Goal: Task Accomplishment & Management: Use online tool/utility

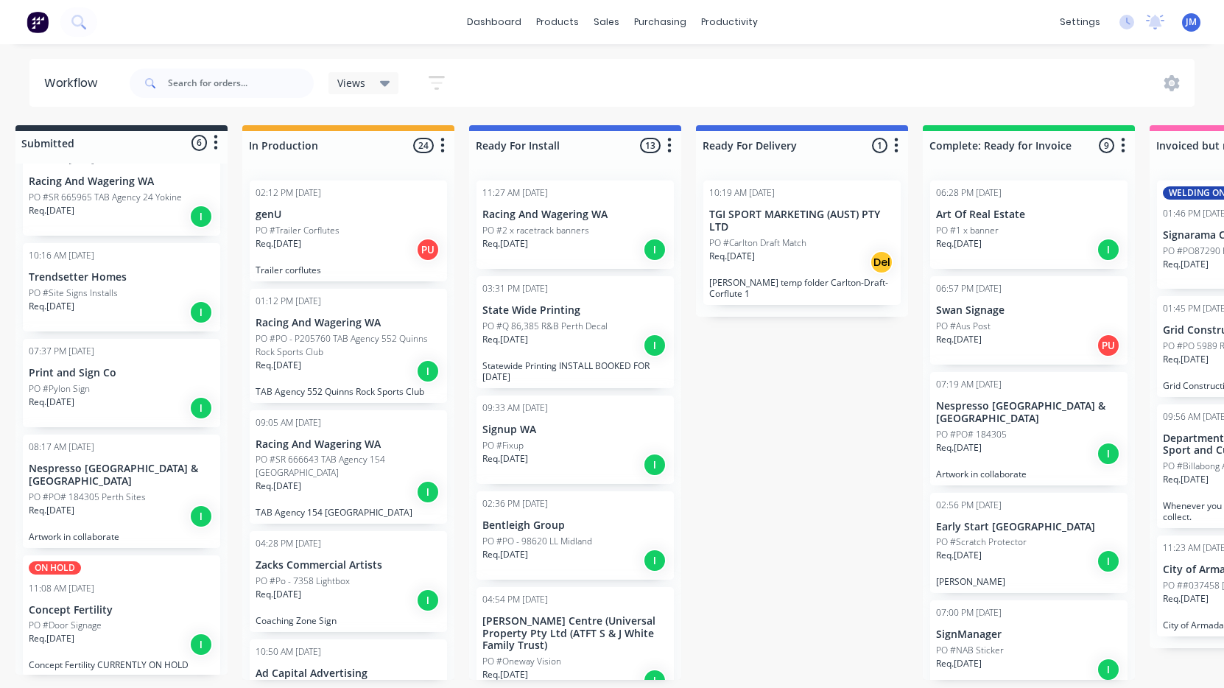
scroll to position [0, 16]
click at [250, 82] on input "text" at bounding box center [241, 82] width 146 height 29
type input "state"
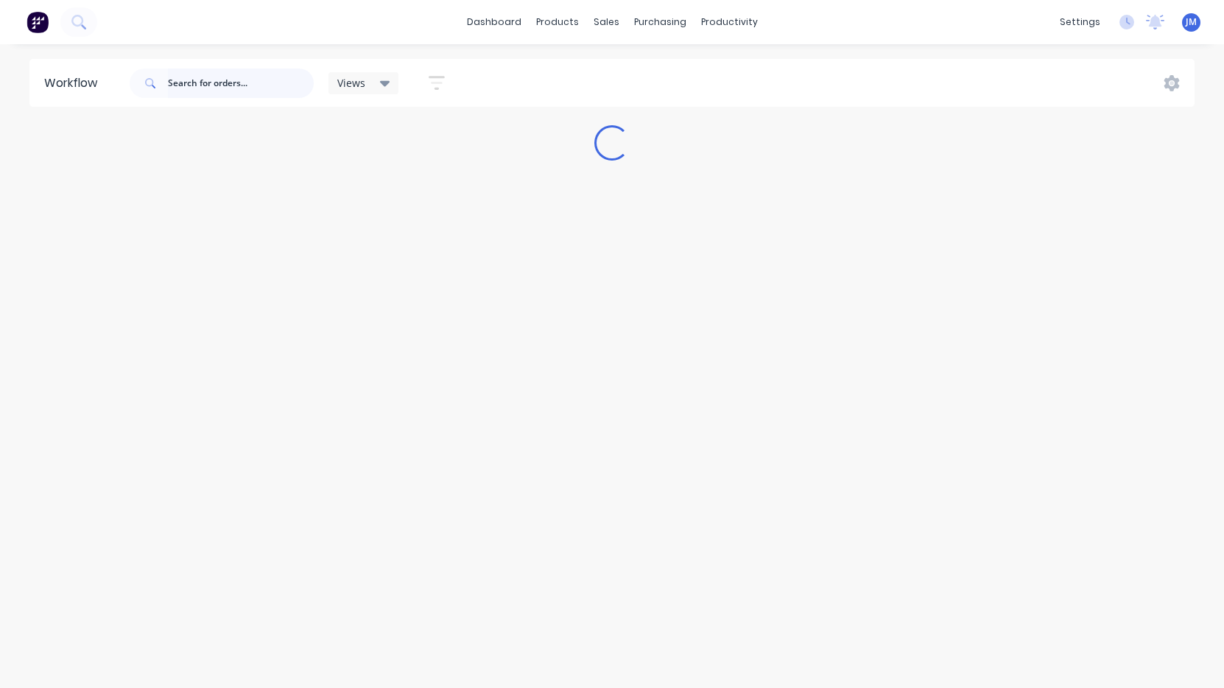
click at [222, 80] on input "text" at bounding box center [241, 82] width 146 height 29
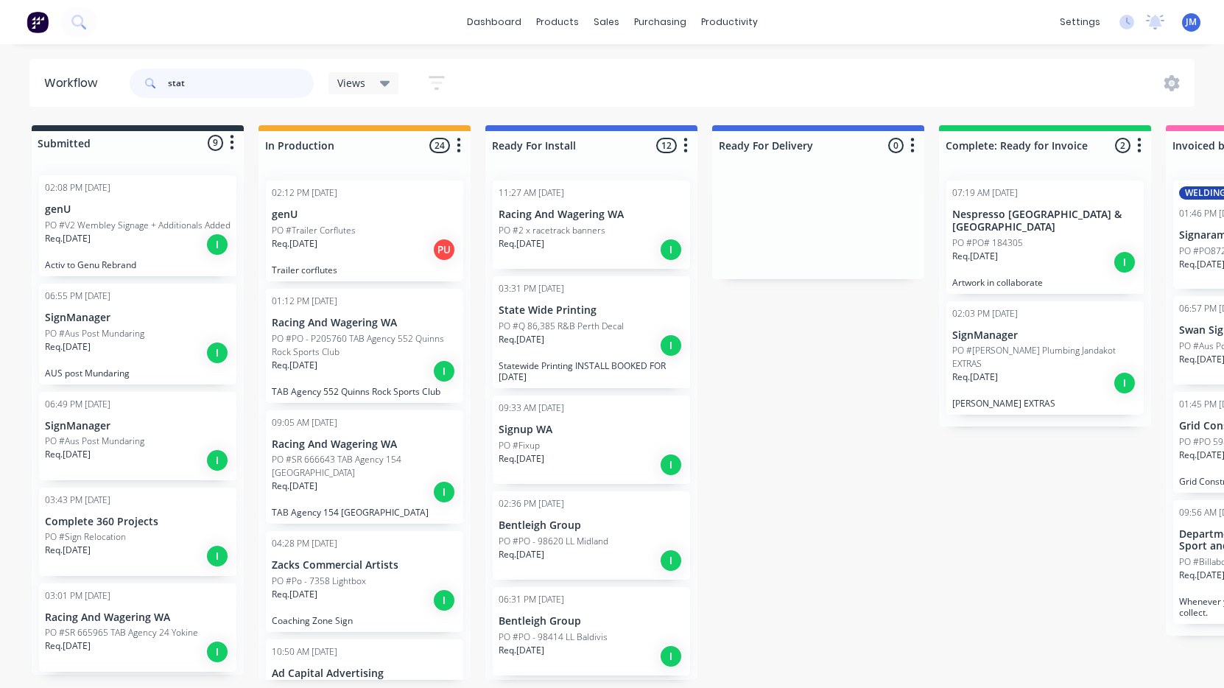
type input "state"
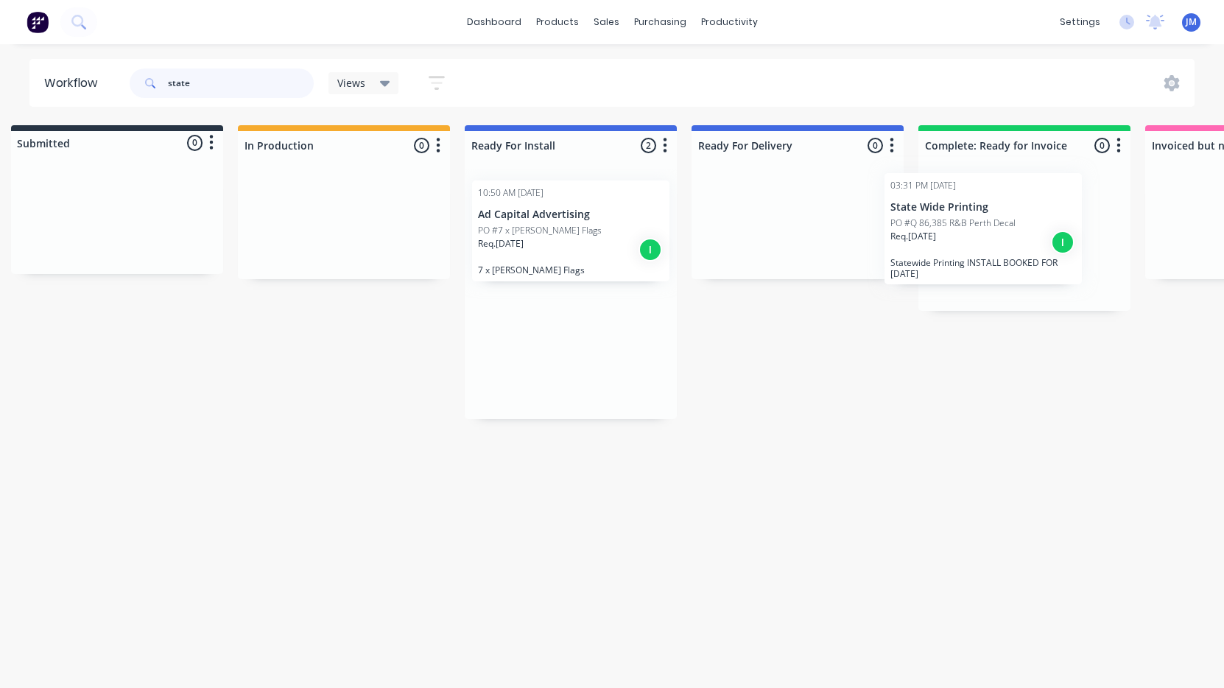
drag, startPoint x: 560, startPoint y: 252, endPoint x: 969, endPoint y: 239, distance: 409.6
click at [969, 239] on div "Submitted 0 Status colour #273444 hex #273444 Save Cancel Summaries Total order…" at bounding box center [875, 272] width 1815 height 294
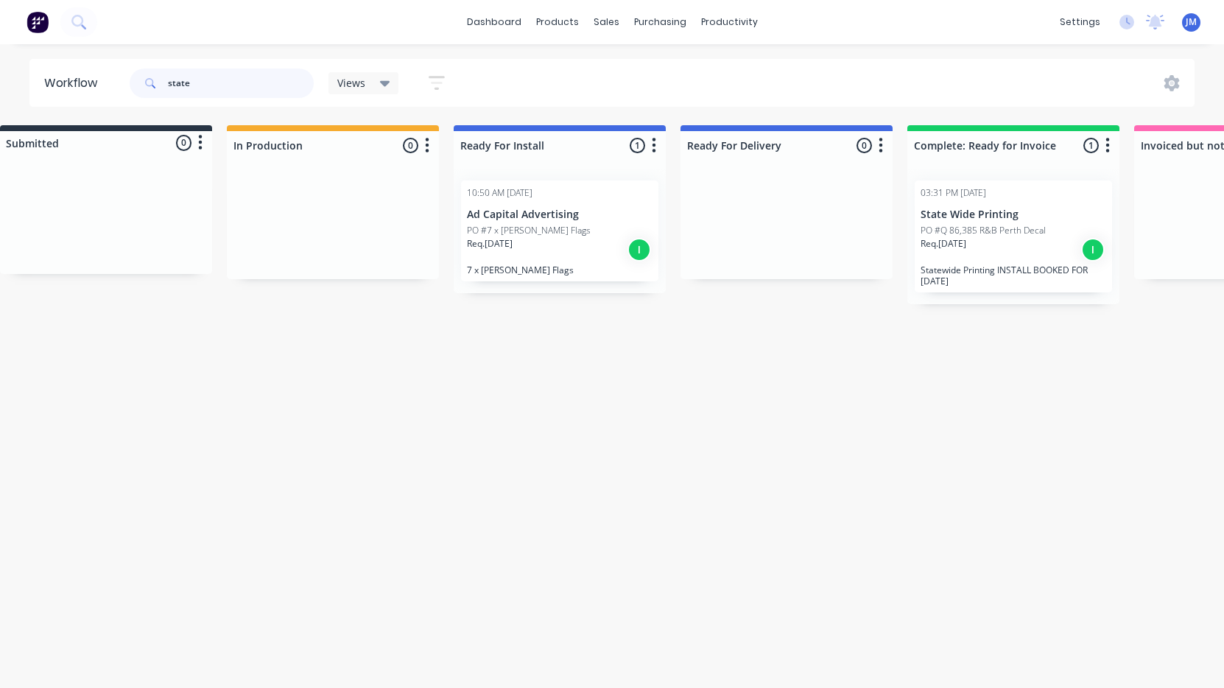
click at [218, 84] on input "state" at bounding box center [241, 82] width 146 height 29
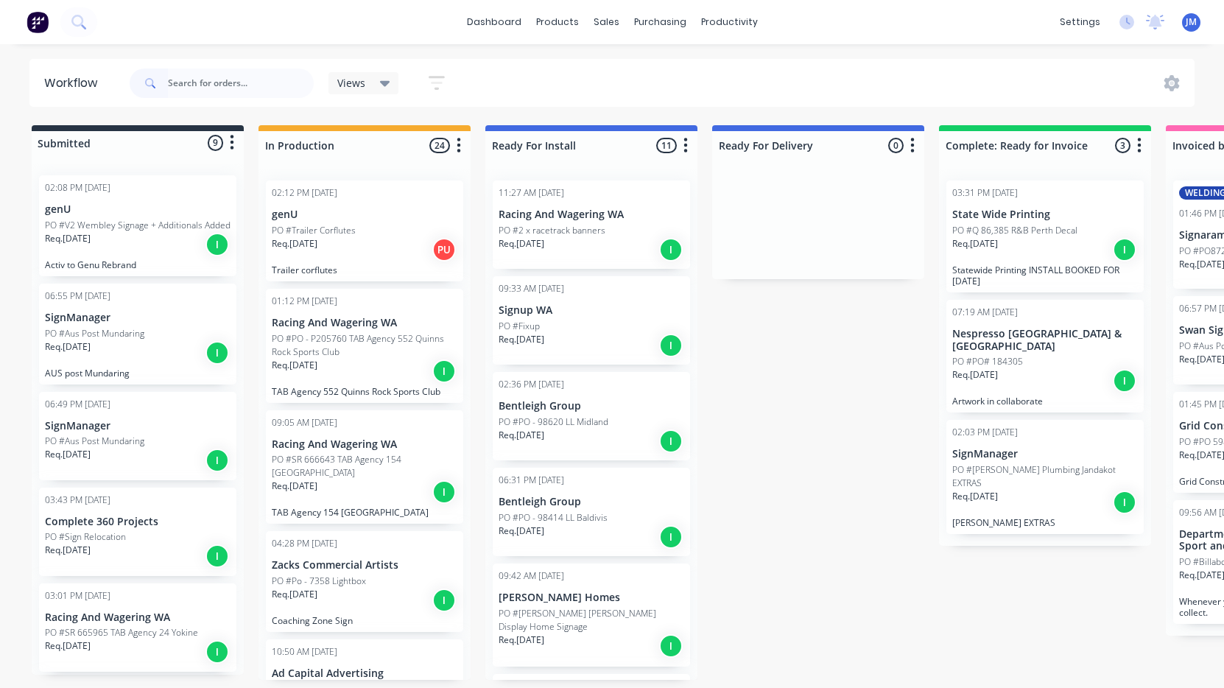
scroll to position [0, 0]
click at [1021, 368] on div "Req. [DATE] I" at bounding box center [1045, 380] width 186 height 25
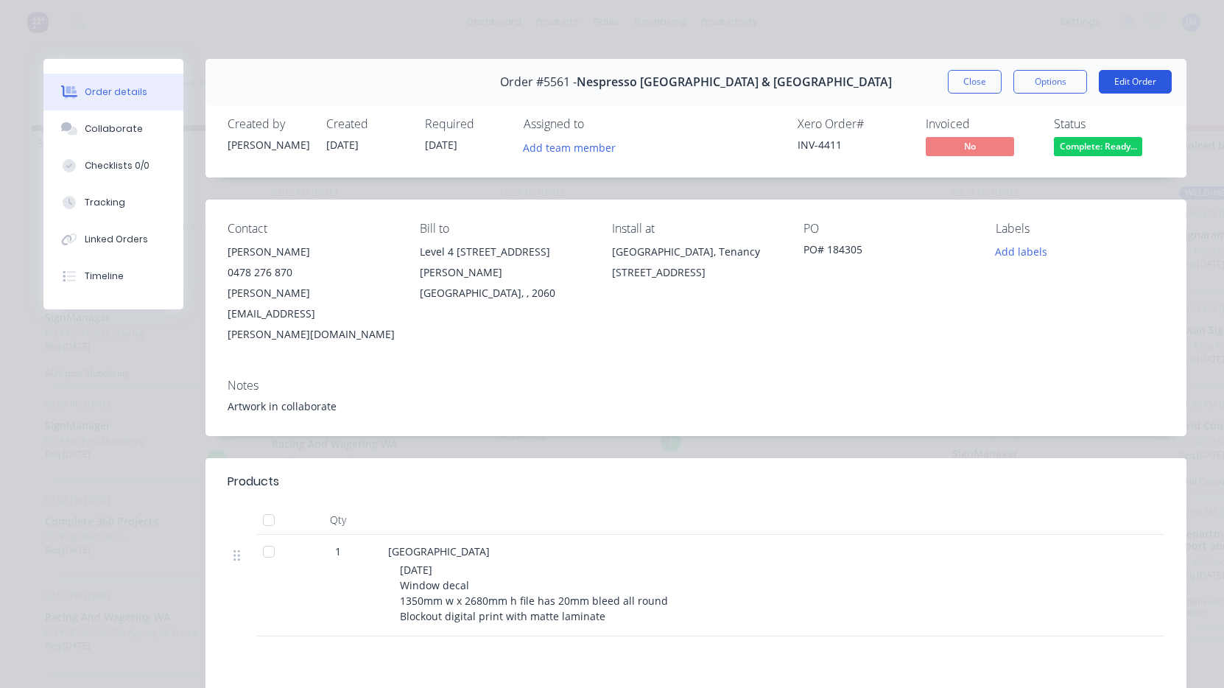
click at [1131, 80] on button "Edit Order" at bounding box center [1135, 82] width 73 height 24
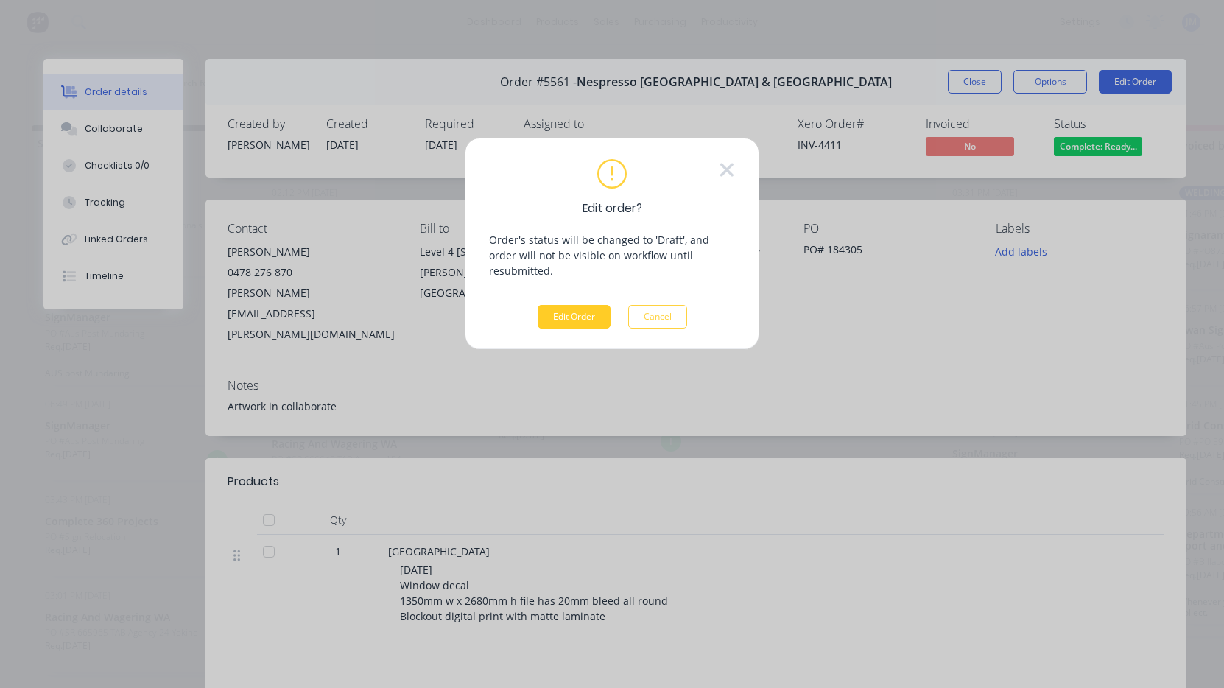
click at [564, 305] on button "Edit Order" at bounding box center [574, 317] width 73 height 24
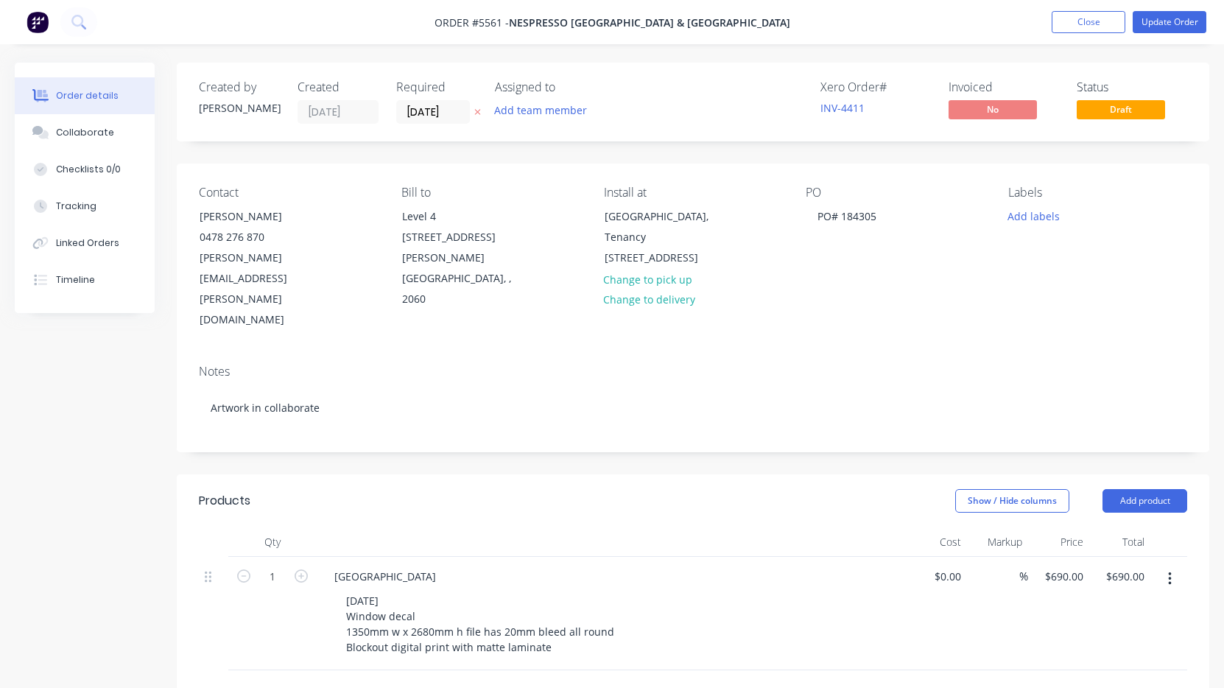
scroll to position [1, 0]
click at [1095, 22] on button "Close" at bounding box center [1089, 22] width 74 height 22
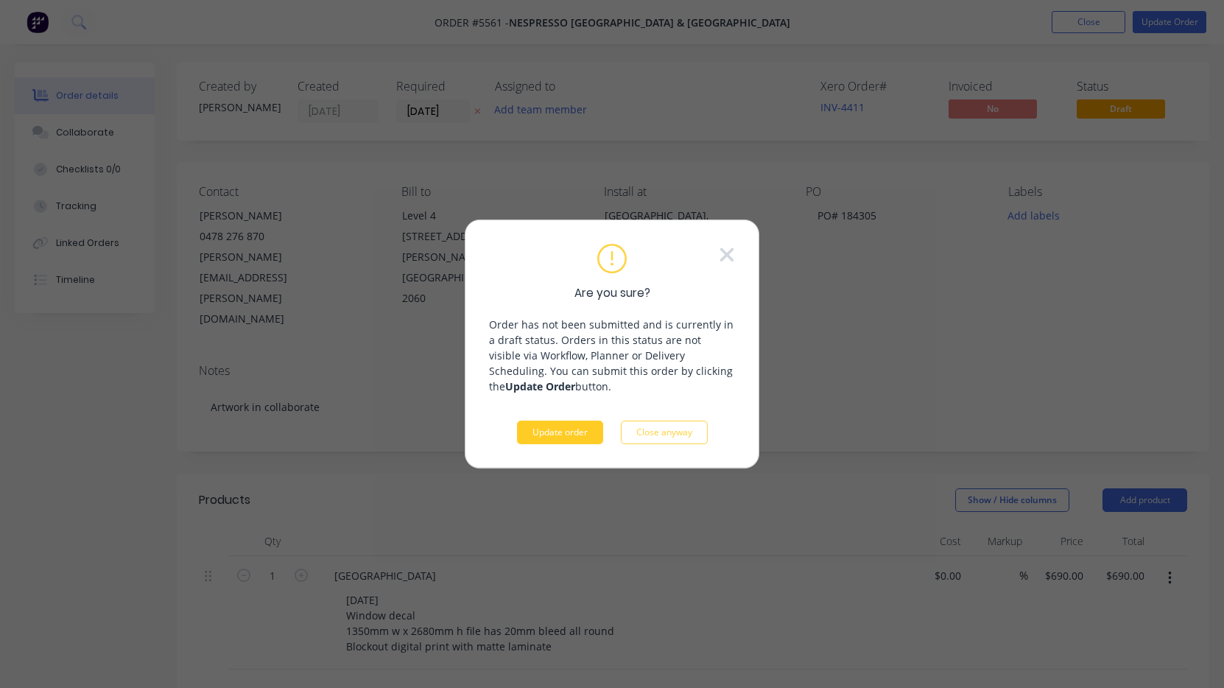
click at [580, 438] on button "Update order" at bounding box center [560, 432] width 86 height 24
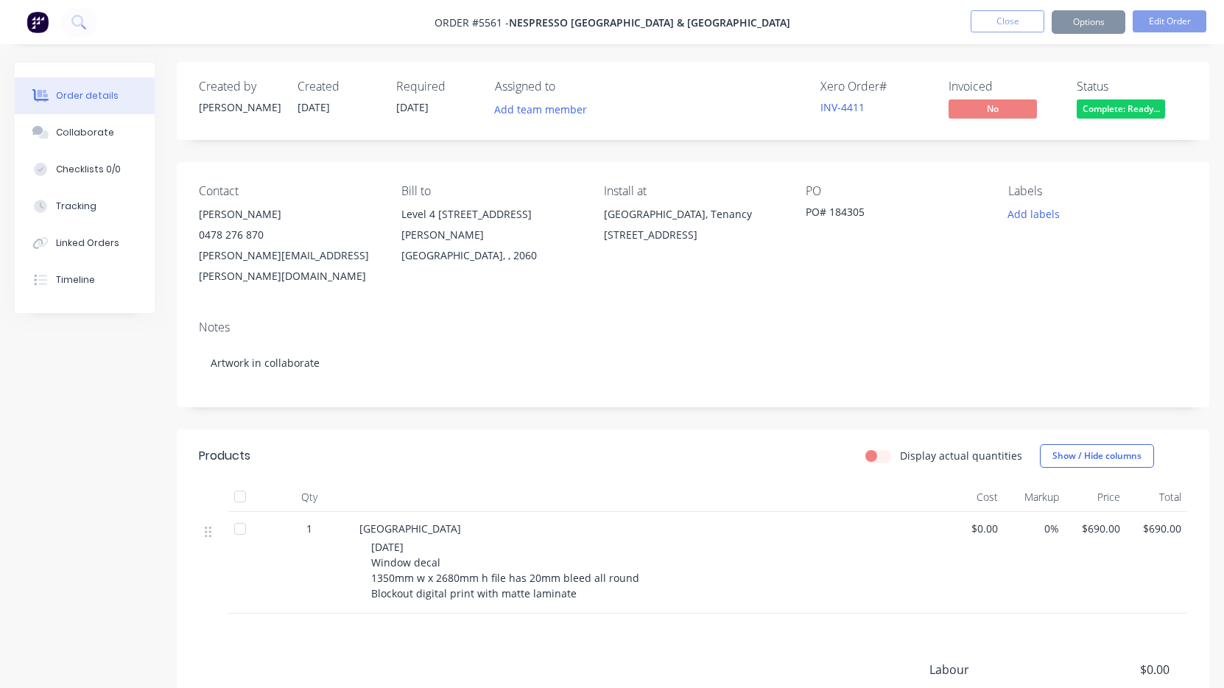
scroll to position [0, 0]
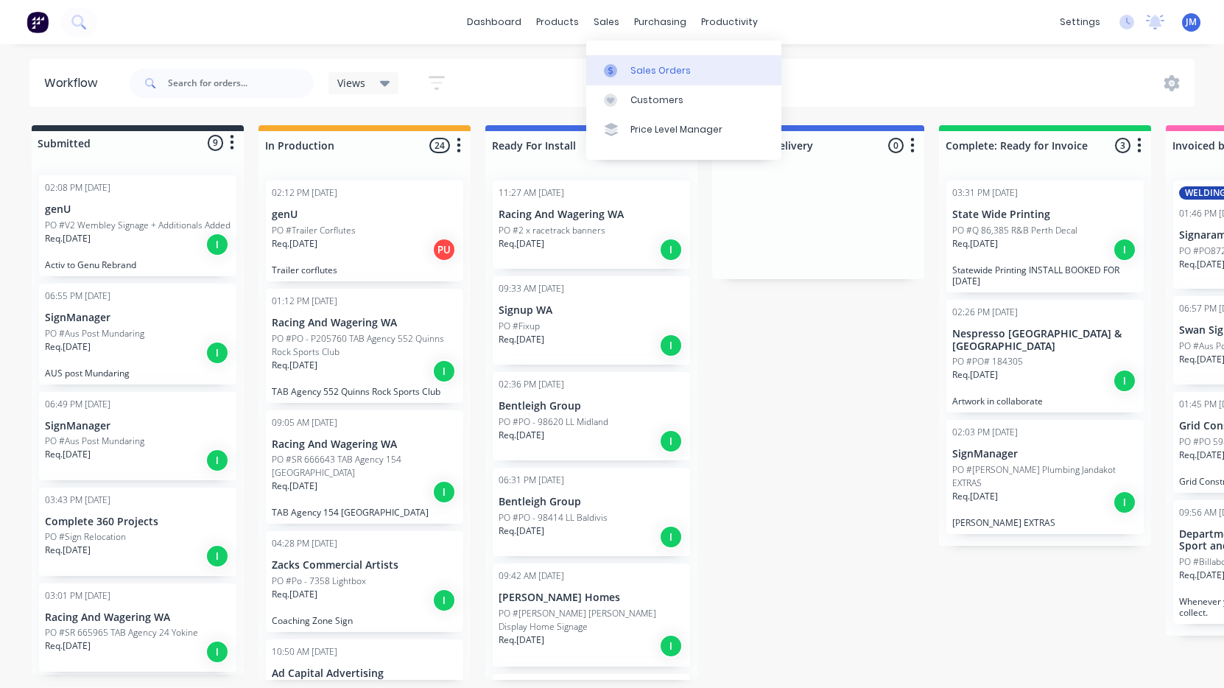
click at [638, 73] on div "Sales Orders" at bounding box center [660, 70] width 60 height 13
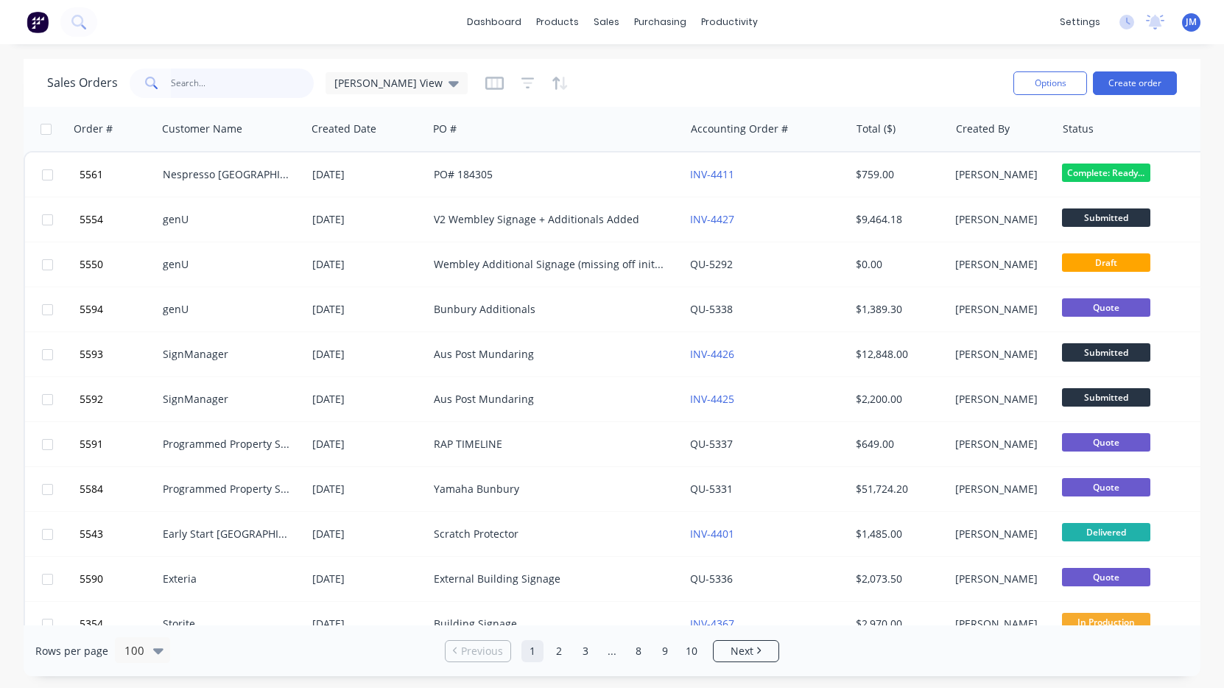
click at [239, 74] on input "text" at bounding box center [243, 82] width 144 height 29
type input "Bentleigh"
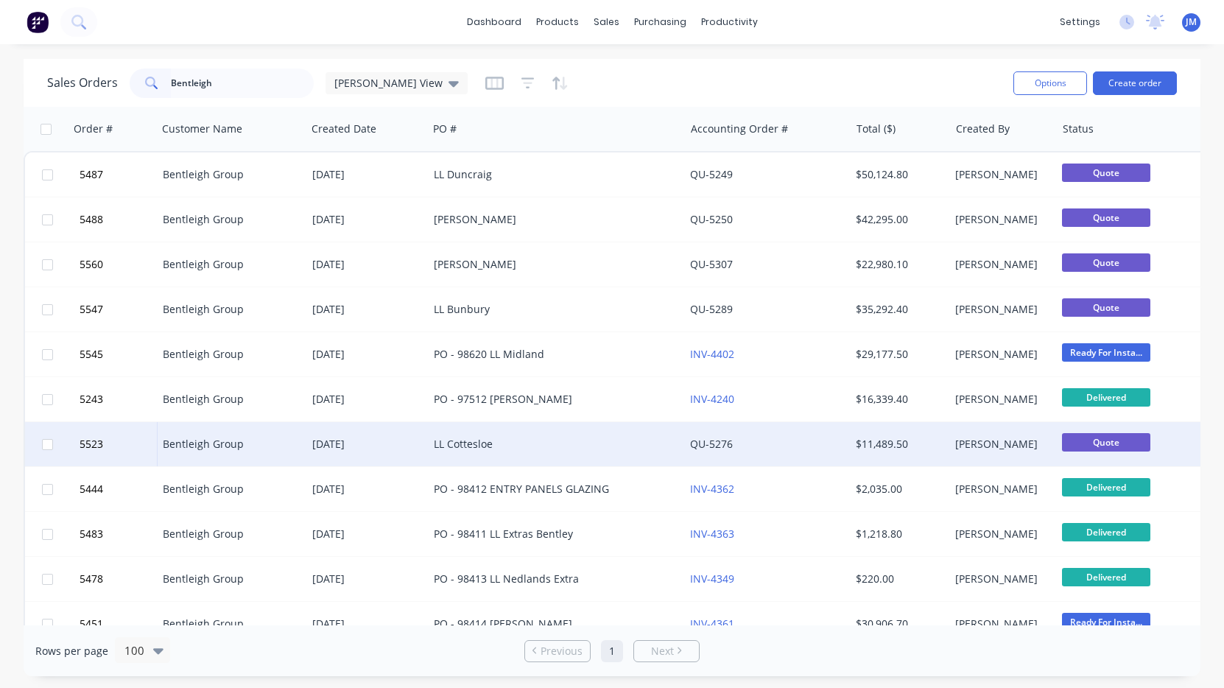
click at [473, 440] on div "LL Cottesloe" at bounding box center [550, 444] width 233 height 15
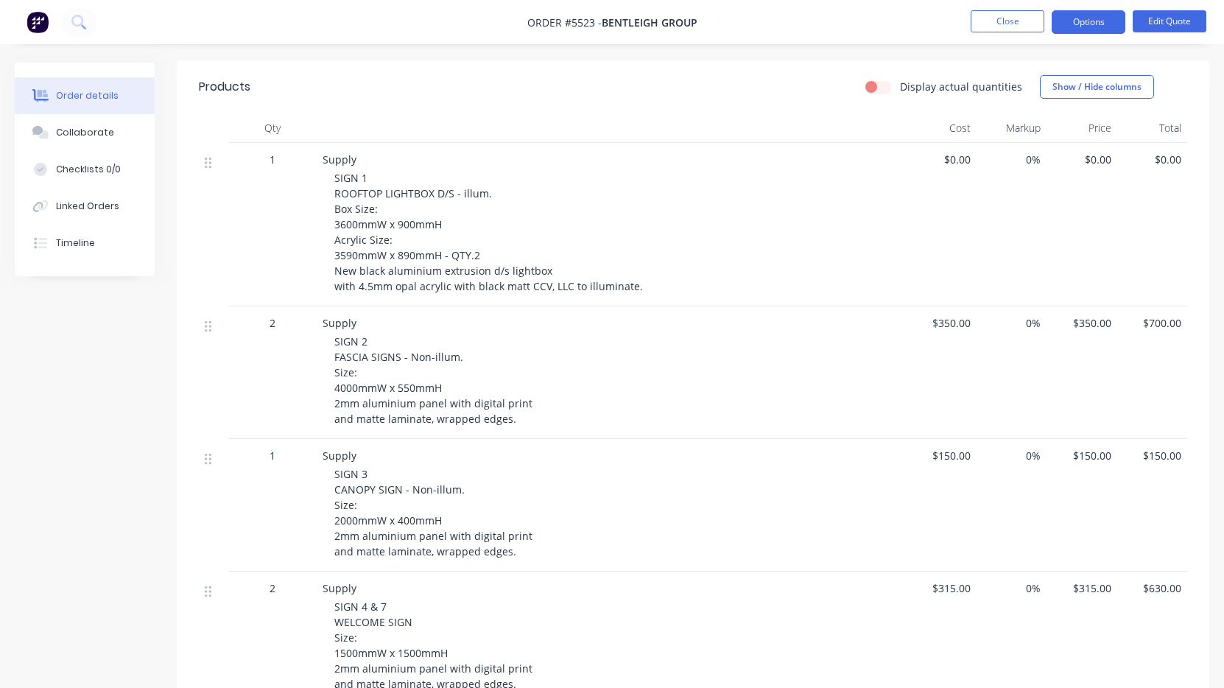
scroll to position [346, 0]
click at [560, 283] on span "SIGN 1 ROOFTOP LIGHTBOX D/S - illum. Box Size: 3600mmW x 900mmH Acrylic Size: 3…" at bounding box center [488, 235] width 309 height 122
click at [1175, 26] on button "Edit Quote" at bounding box center [1170, 21] width 74 height 22
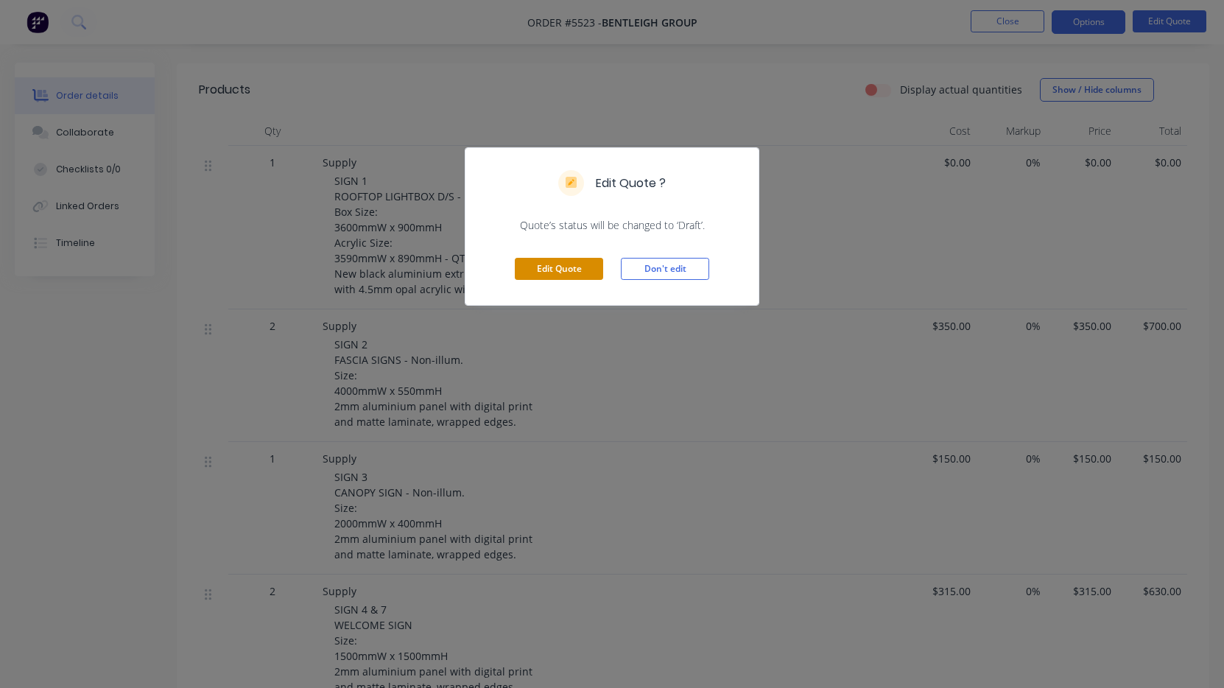
click at [566, 269] on button "Edit Quote" at bounding box center [559, 269] width 88 height 22
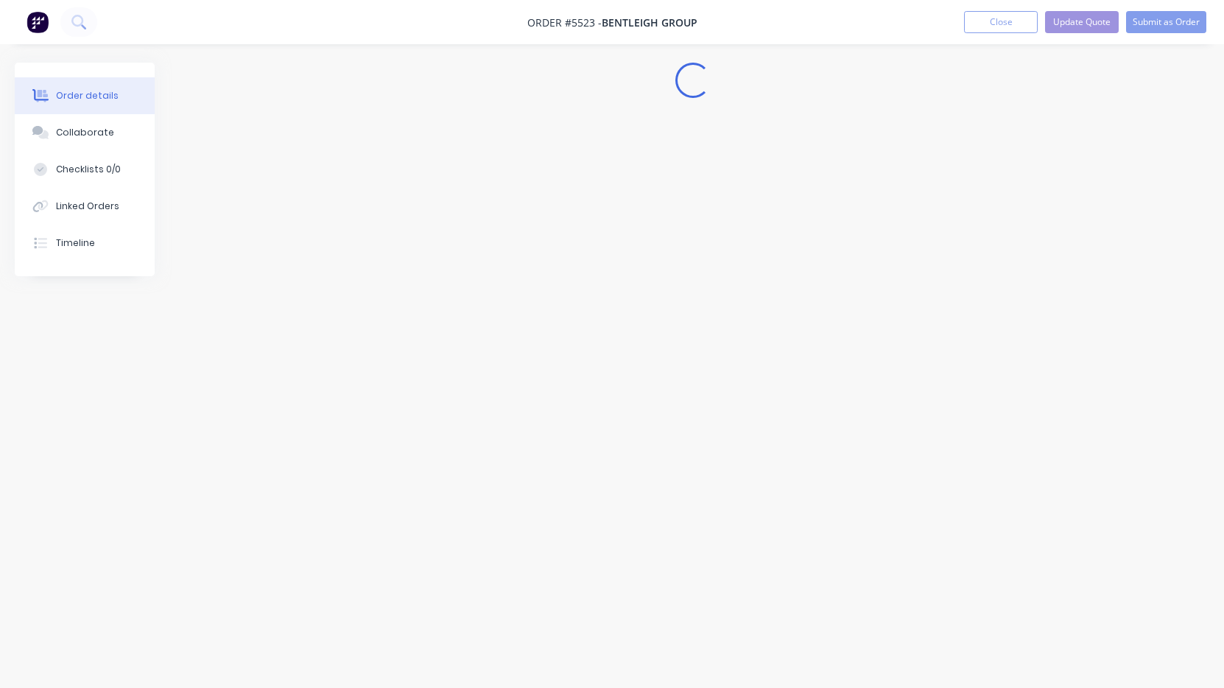
scroll to position [0, 0]
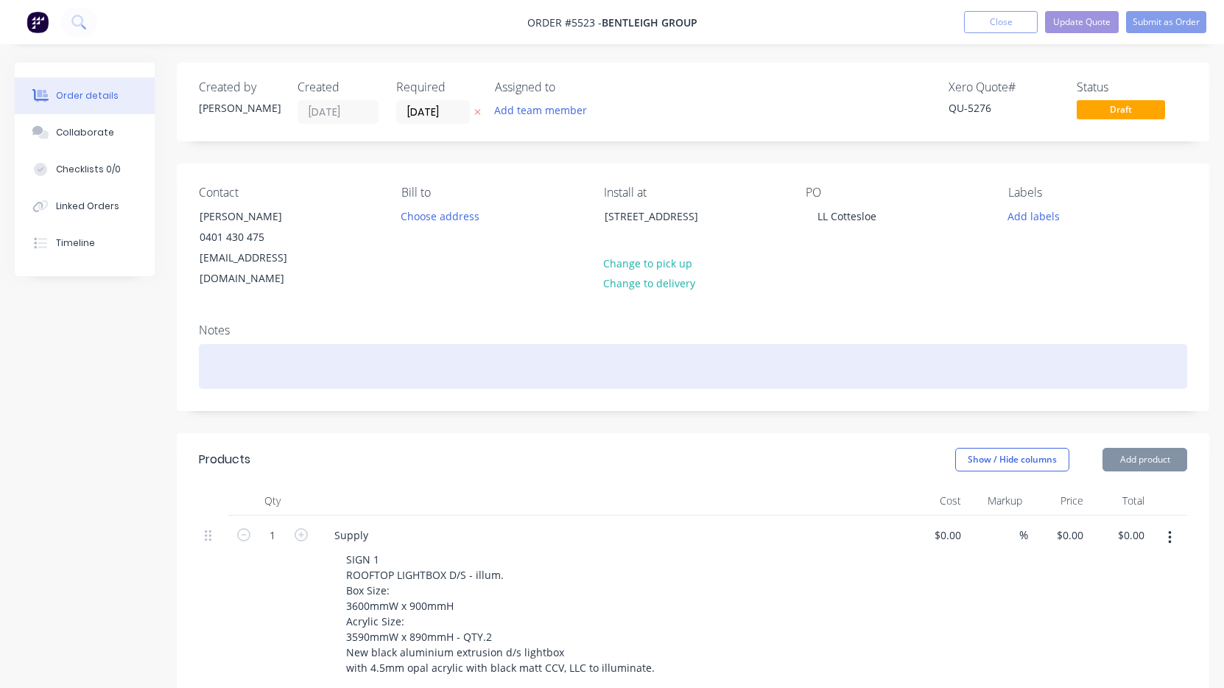
type input "$350.00"
type input "$700.00"
type input "$150.00"
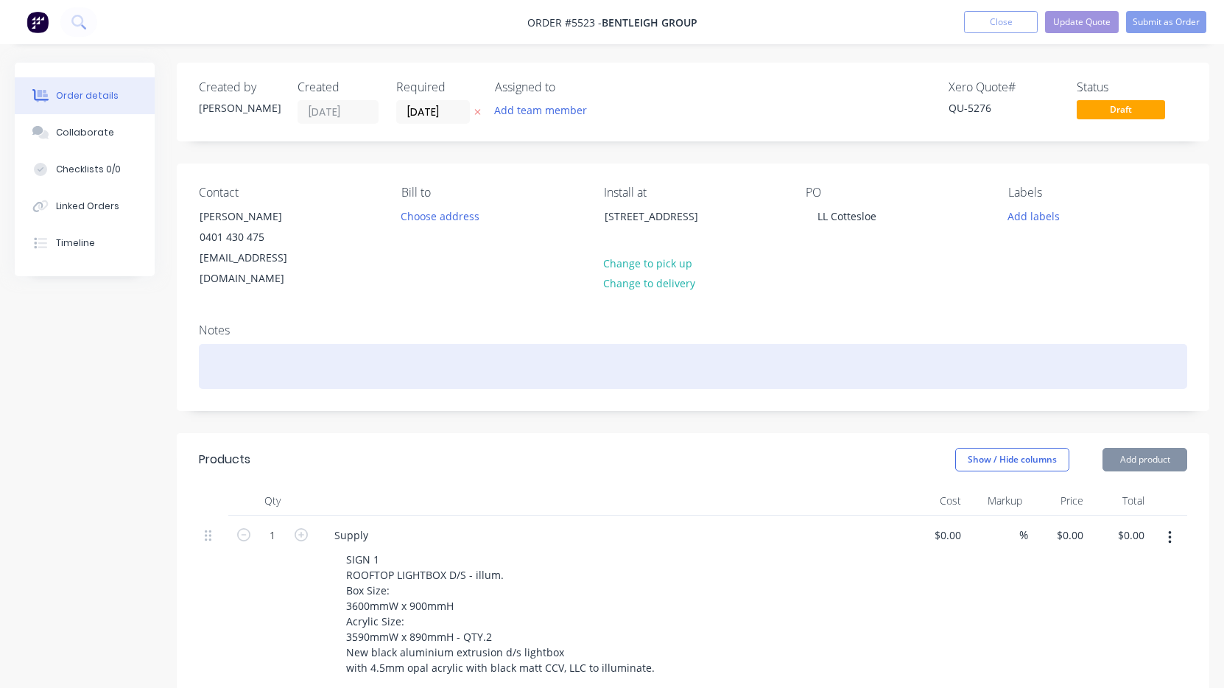
type input "$150.00"
type input "$315.00"
type input "$630.00"
type input "$580.00"
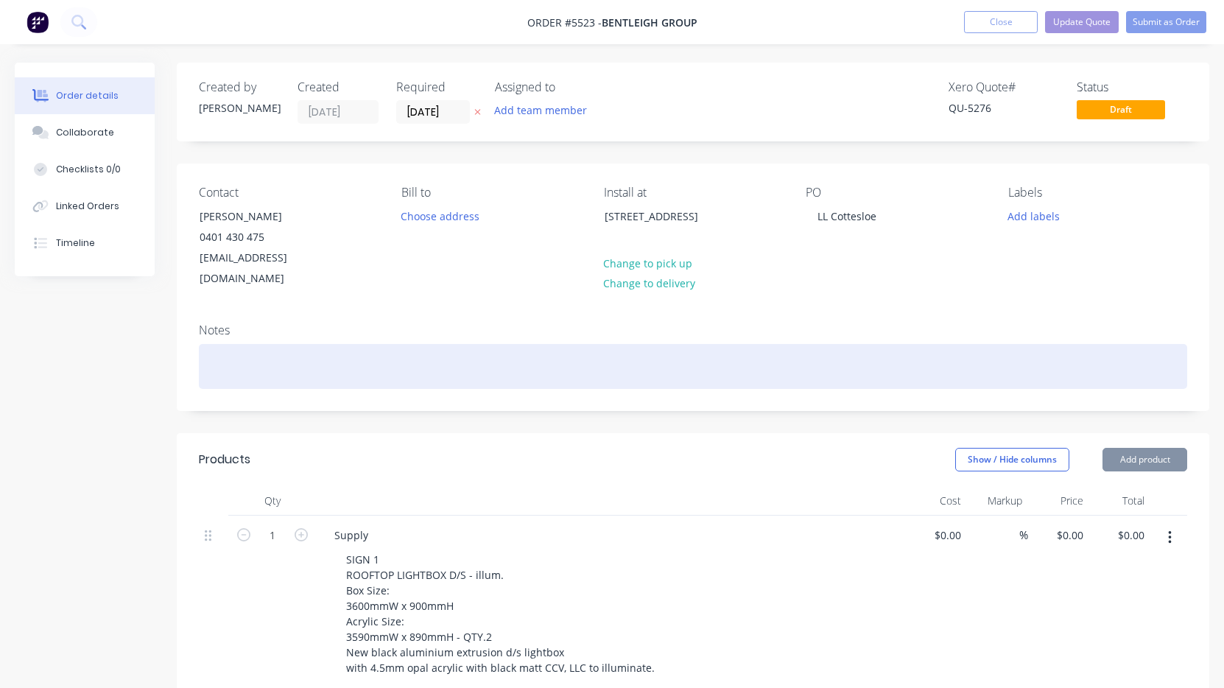
type input "$580.00"
type input "$390.00"
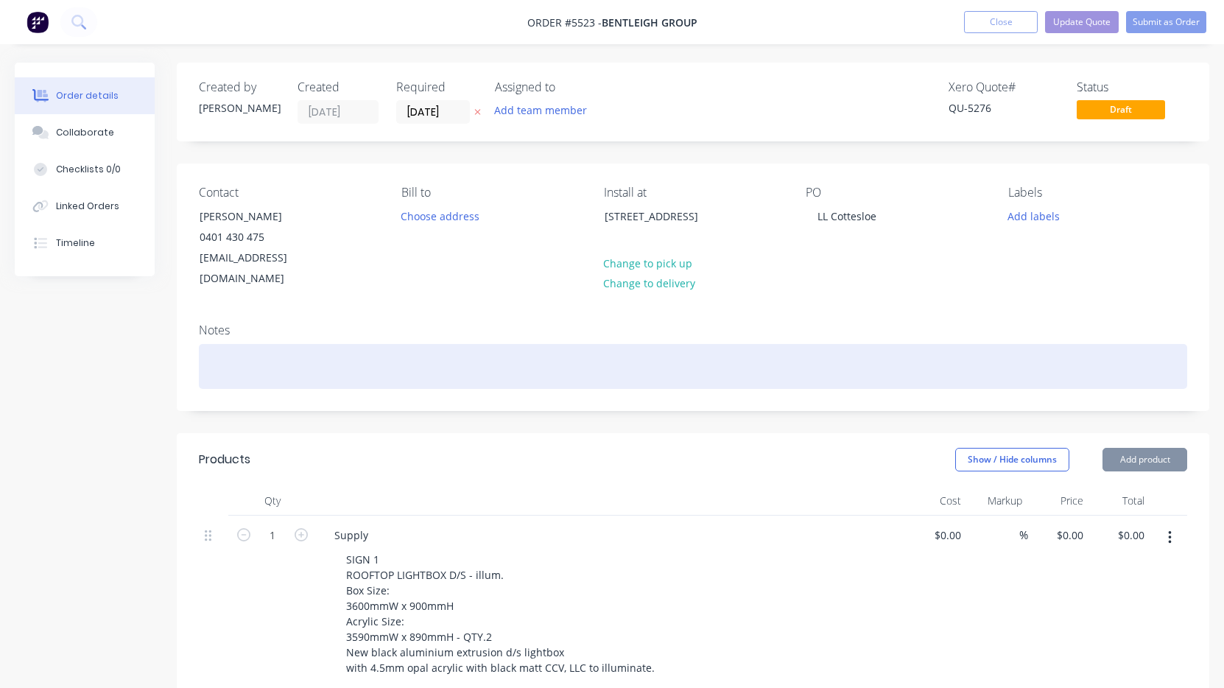
type input "$790.00"
type input "$140.00"
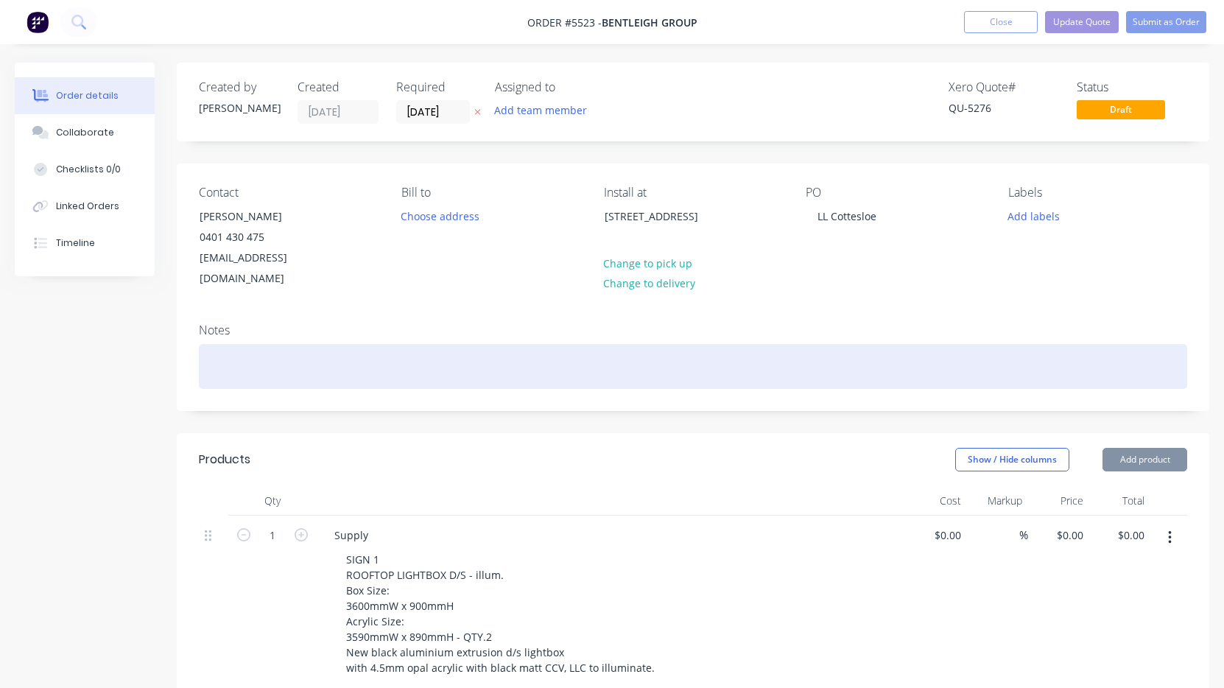
type input "$140.00"
type input "$250.00"
type input "$280.00"
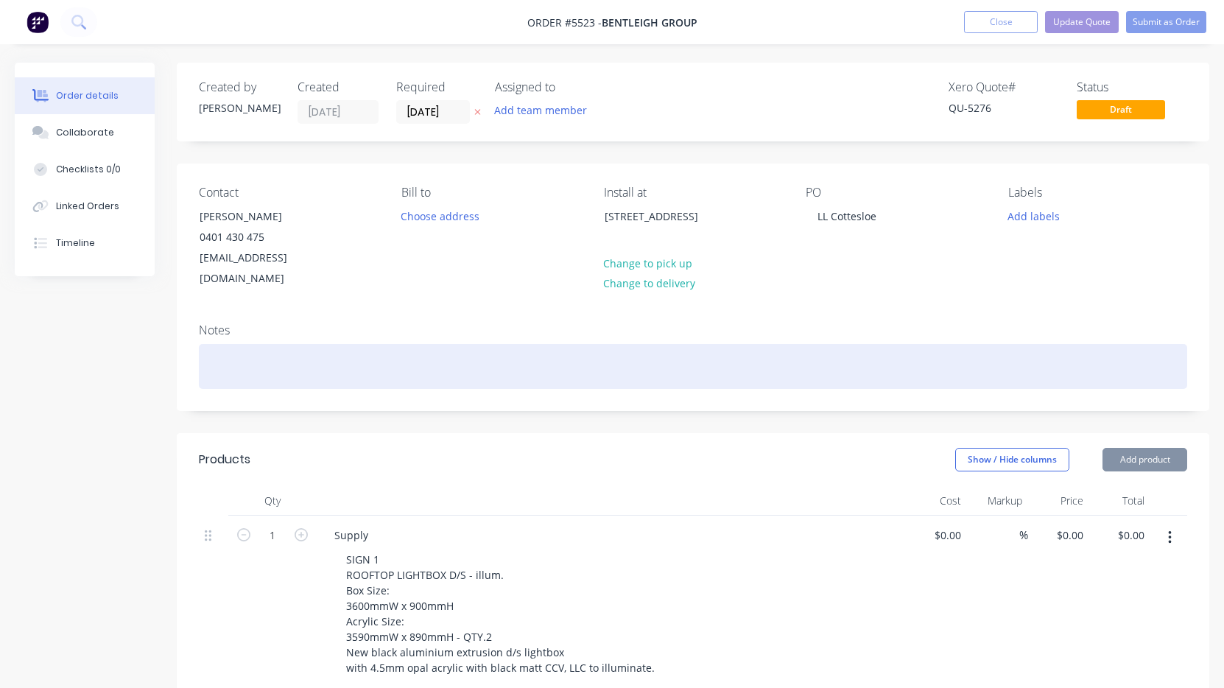
type input "$280.00"
type input "$2,985.00"
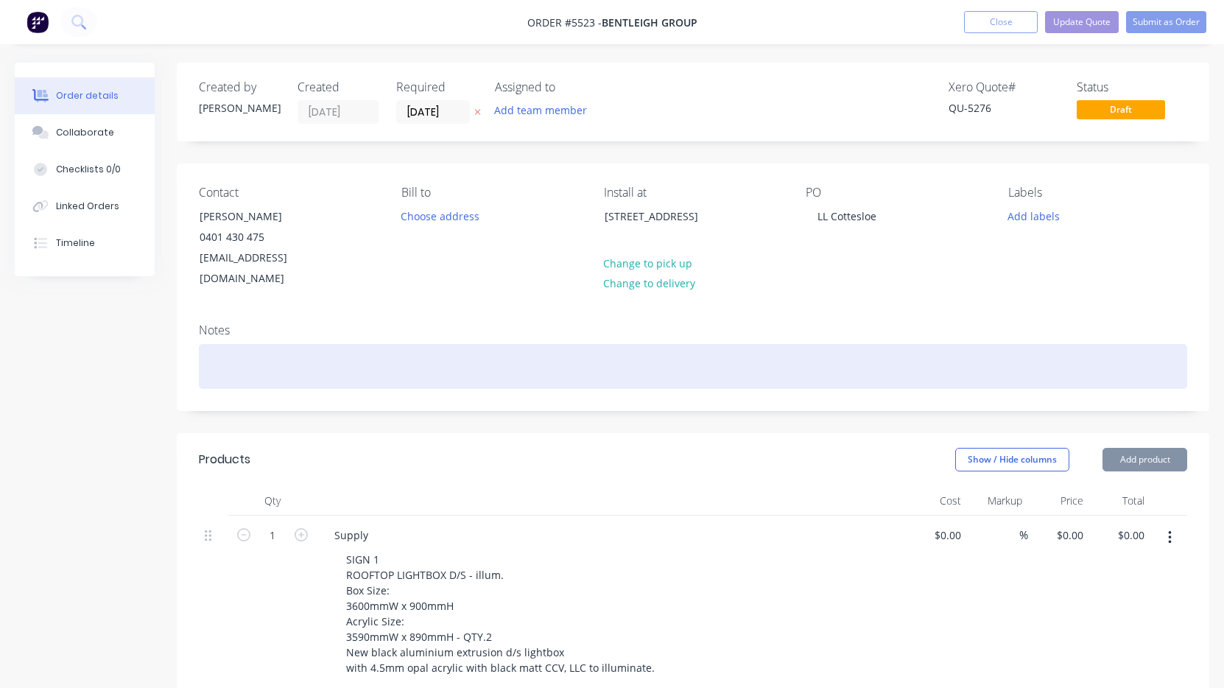
type input "$390.00"
type input "$3,160.00"
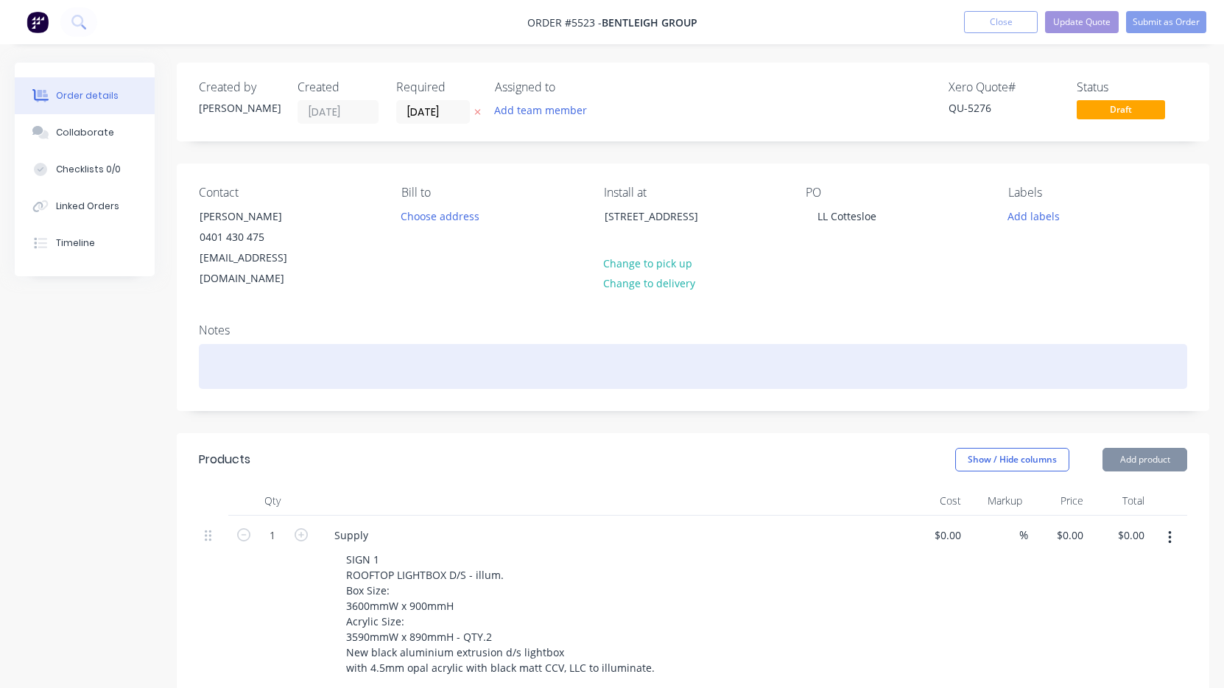
type input "$3,160.00"
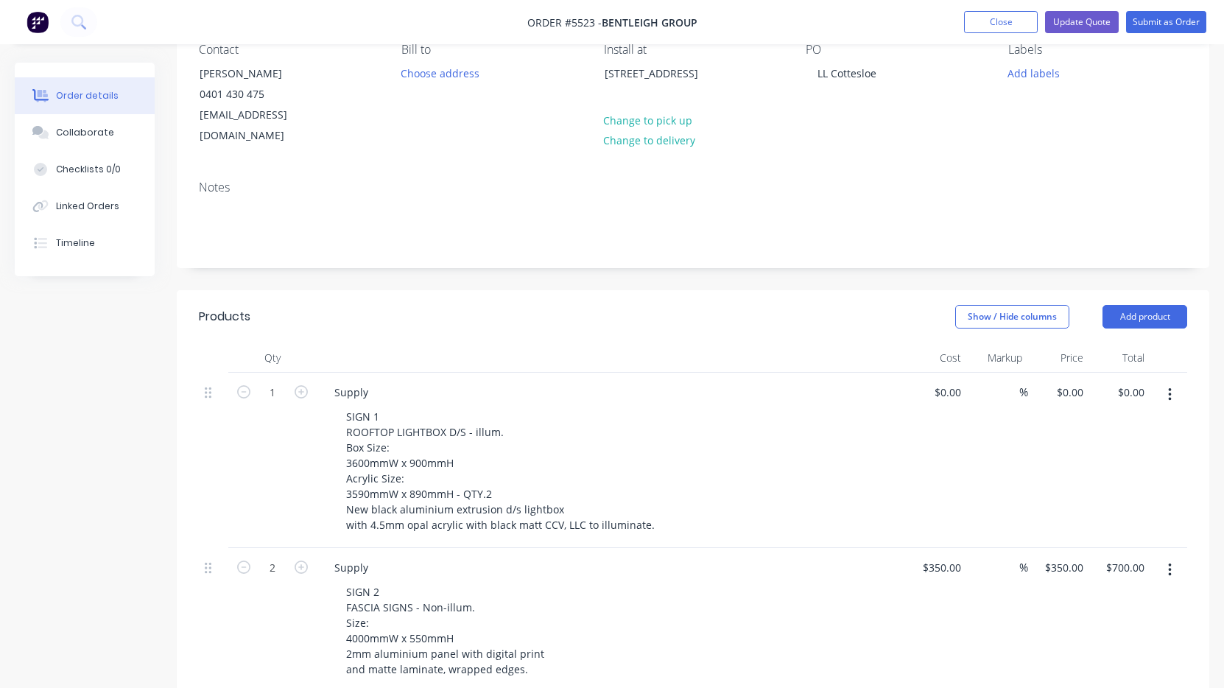
scroll to position [194, 0]
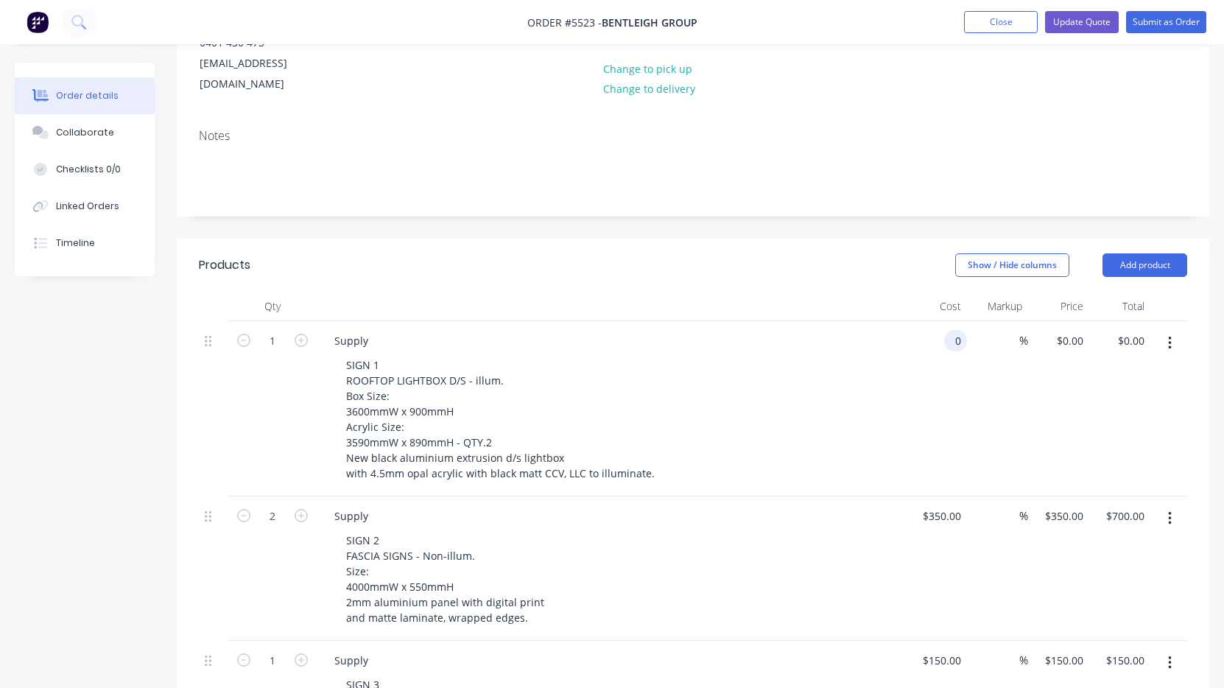
click at [949, 330] on div "0 0" at bounding box center [955, 340] width 23 height 21
type input "$5,285.00"
click at [911, 362] on div "$5,285.00 5285" at bounding box center [936, 408] width 61 height 175
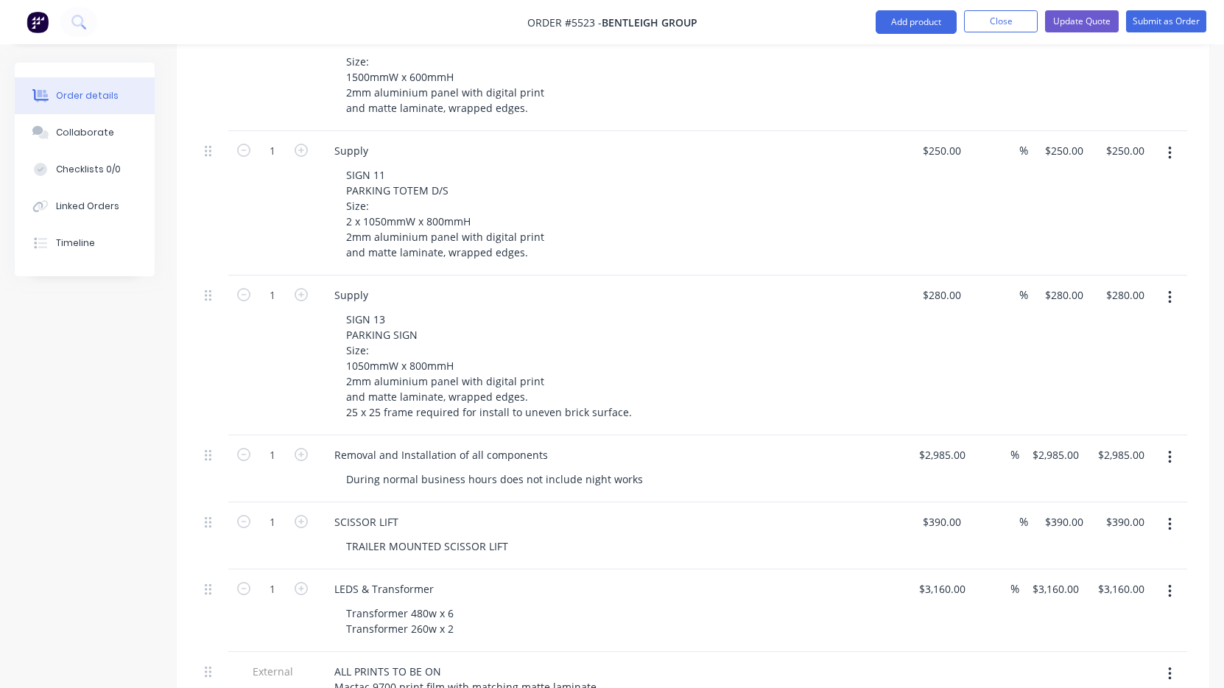
scroll to position [1591, 0]
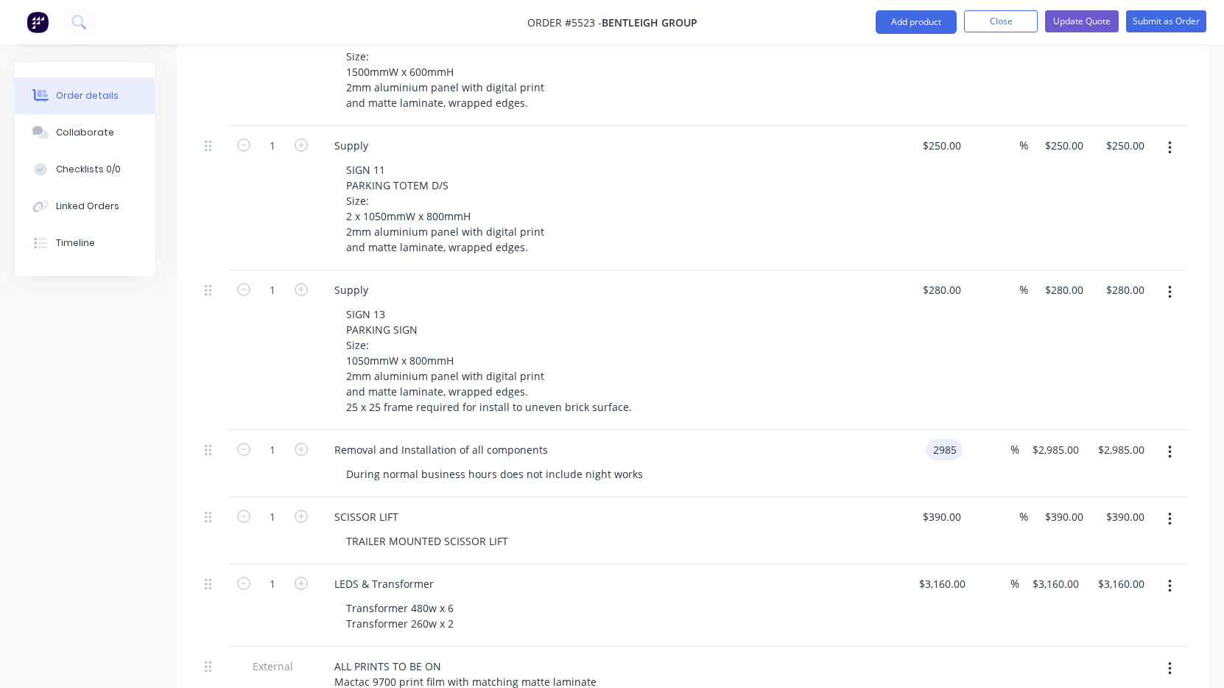
click at [946, 439] on input "2985" at bounding box center [947, 449] width 31 height 21
type input "$2,985.00"
click at [935, 497] on div "390 390" at bounding box center [936, 530] width 61 height 67
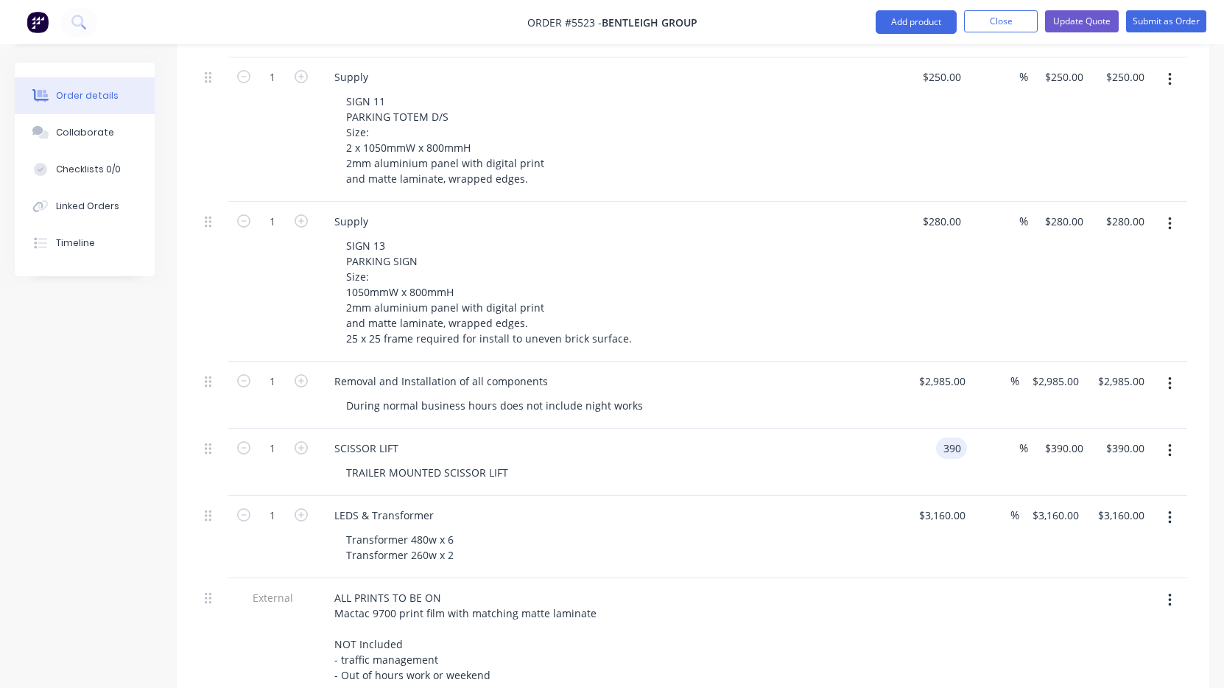
scroll to position [1661, 0]
type input "$1,990.00"
click at [376, 436] on div "SCISSOR LIFT" at bounding box center [367, 446] width 88 height 21
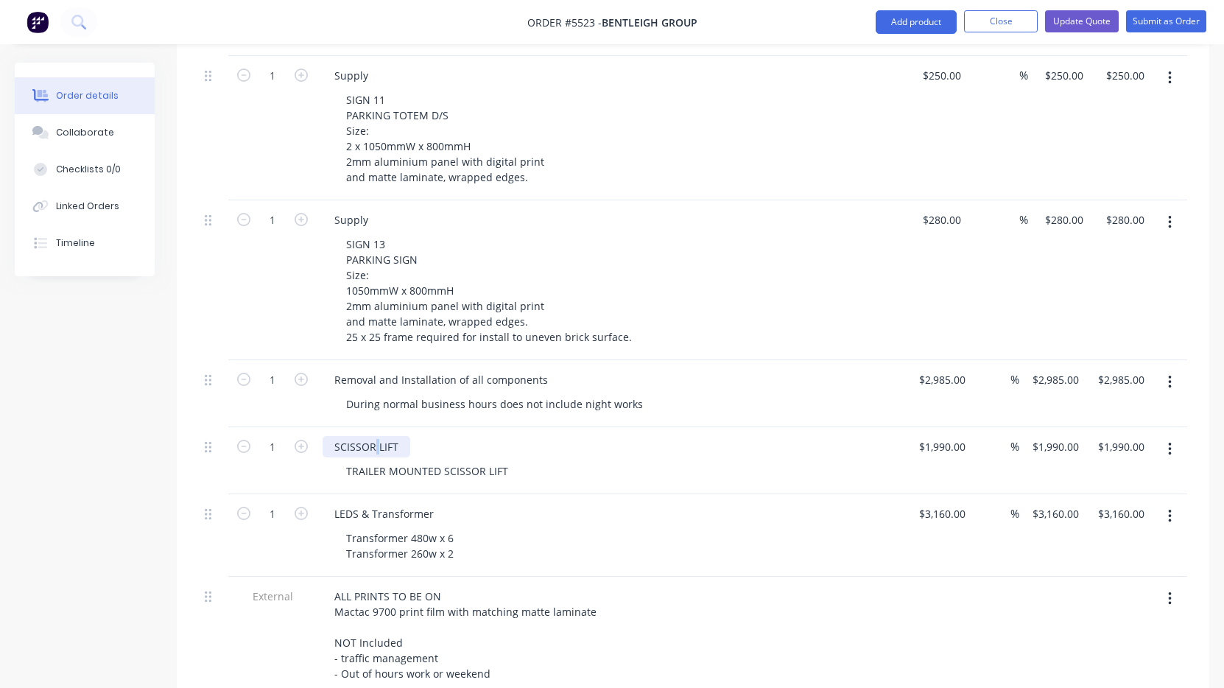
click at [376, 436] on div "SCISSOR LIFT" at bounding box center [367, 446] width 88 height 21
drag, startPoint x: 347, startPoint y: 446, endPoint x: 504, endPoint y: 463, distance: 158.6
click at [504, 463] on div "BOOM TRAILER MOUNTED SCISSOR LIFT" at bounding box center [611, 460] width 589 height 67
click at [665, 494] on div "LEDS & Transformer Transformer 480w x 6 Transformer 260w x 2" at bounding box center [611, 535] width 589 height 82
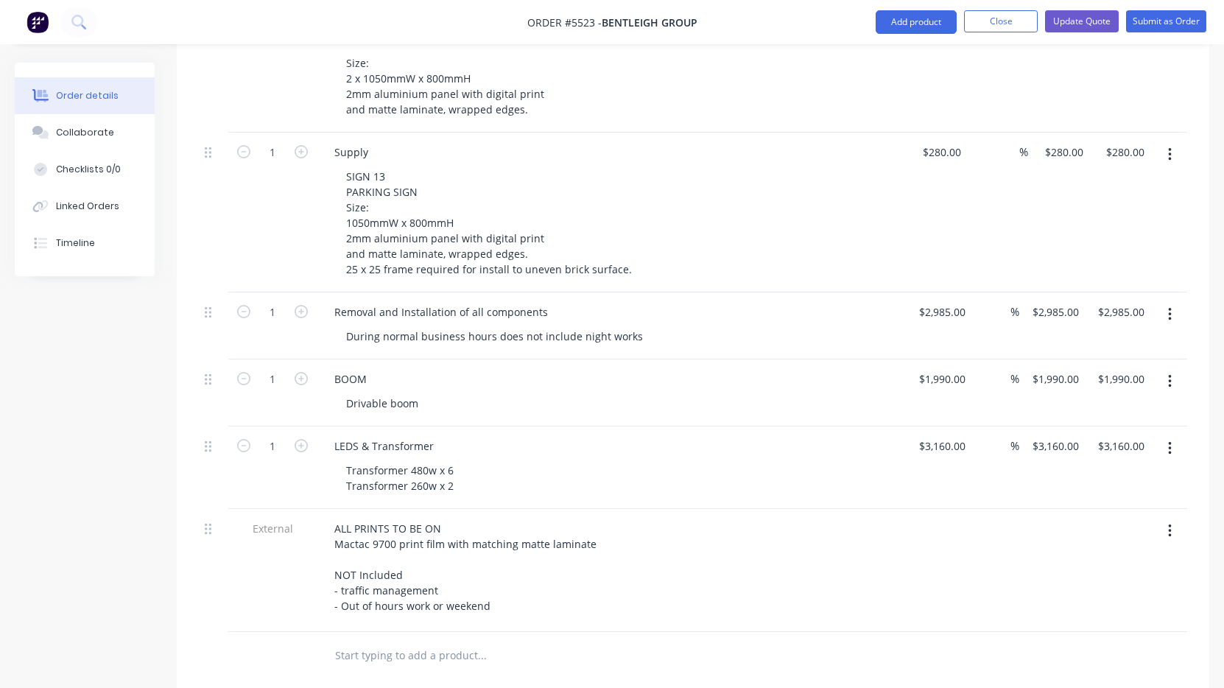
scroll to position [1728, 0]
click at [419, 393] on div "Drivable boom" at bounding box center [382, 403] width 96 height 21
click at [1170, 376] on icon "button" at bounding box center [1169, 382] width 3 height 13
click at [1125, 440] on div "Duplicate" at bounding box center [1116, 450] width 113 height 21
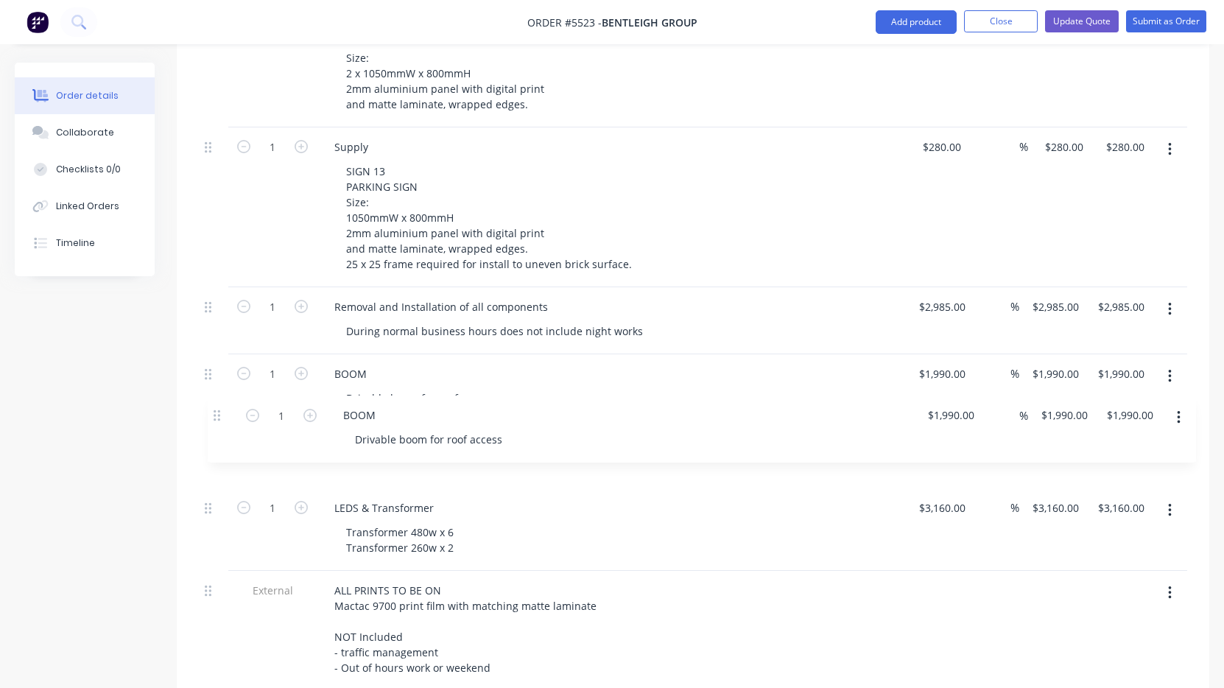
drag, startPoint x: 211, startPoint y: 632, endPoint x: 219, endPoint y: 409, distance: 222.6
click at [353, 430] on div "BOOM" at bounding box center [351, 440] width 56 height 21
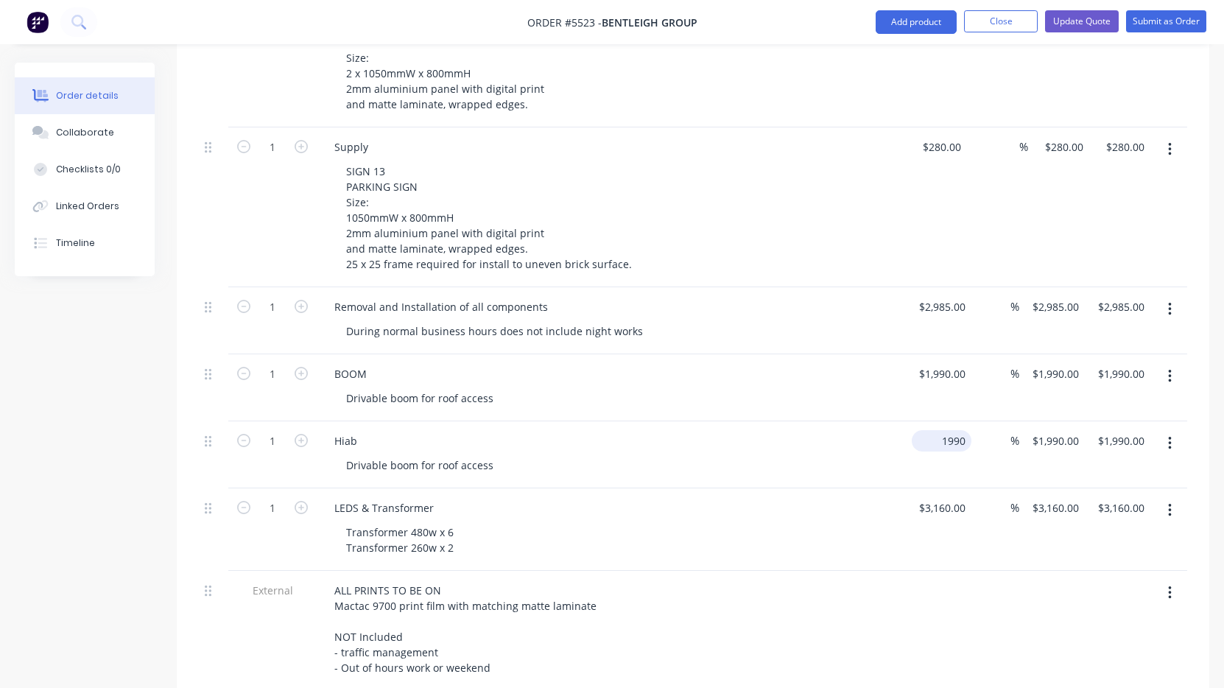
click at [932, 430] on div "1990 $1,990.00" at bounding box center [945, 440] width 54 height 21
type input "$600.00"
click at [670, 430] on div "Hiab" at bounding box center [611, 440] width 577 height 21
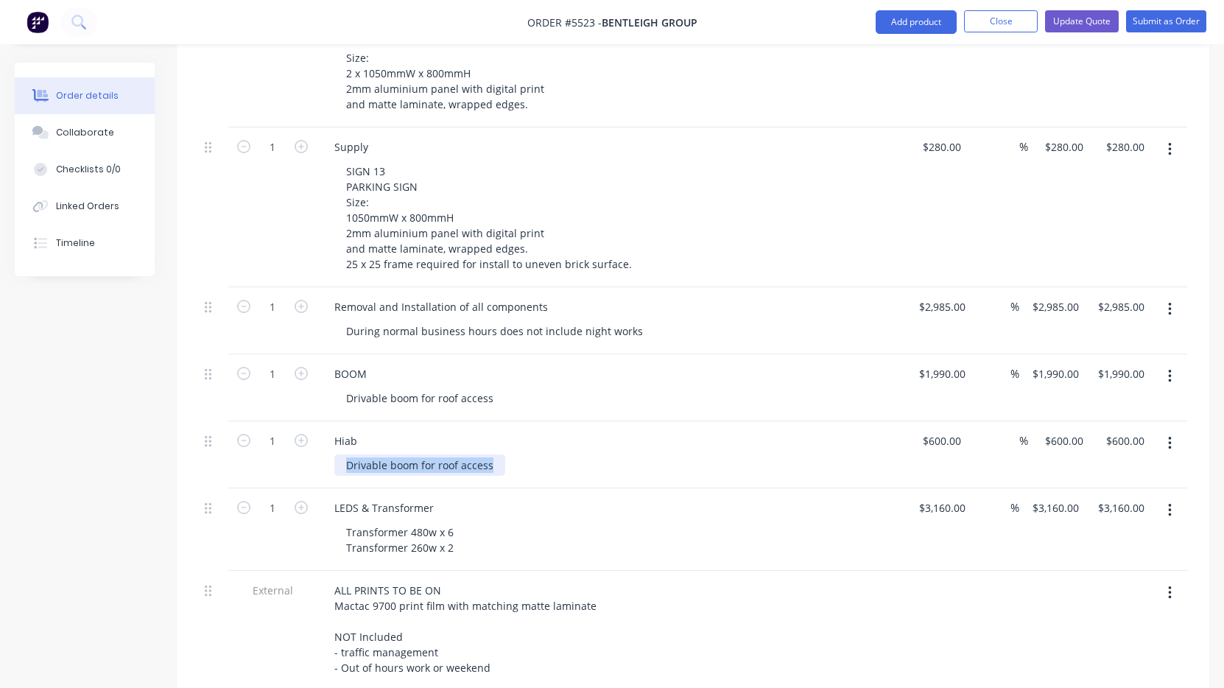
drag, startPoint x: 488, startPoint y: 447, endPoint x: 311, endPoint y: 437, distance: 177.0
click at [311, 437] on div "1 Hiab Drivable boom for roof access $600.00 $600.00 % $600.00 $600.00 $600.00 …" at bounding box center [693, 454] width 988 height 67
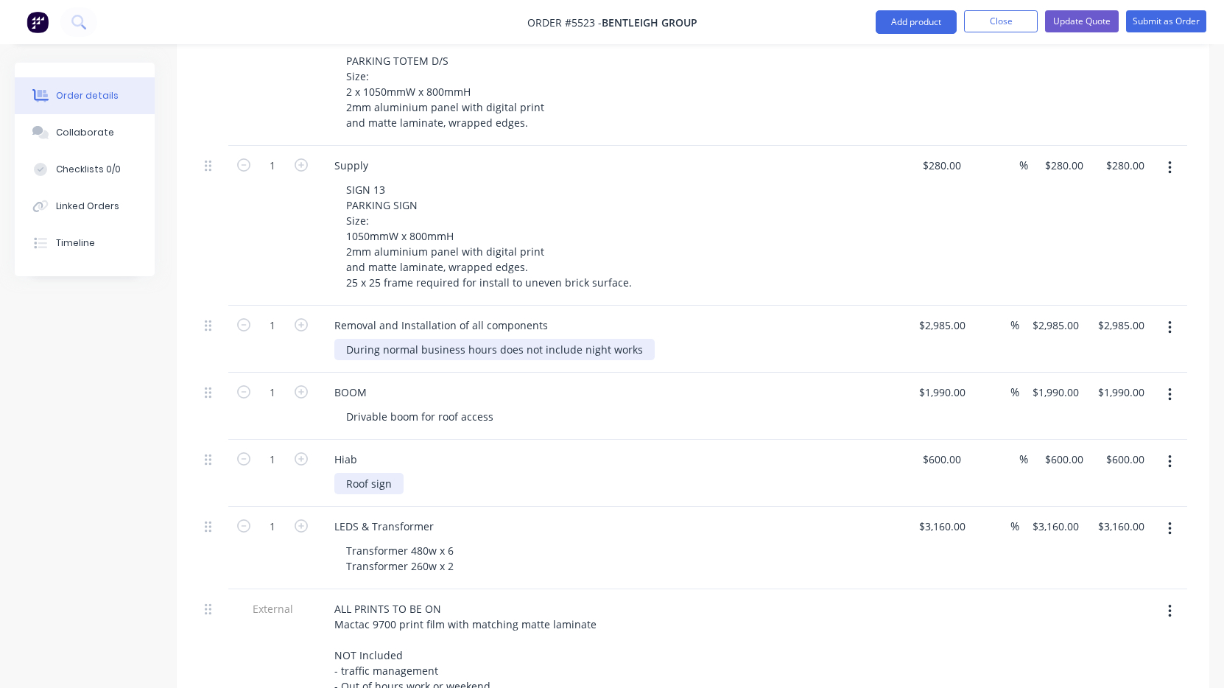
scroll to position [1710, 0]
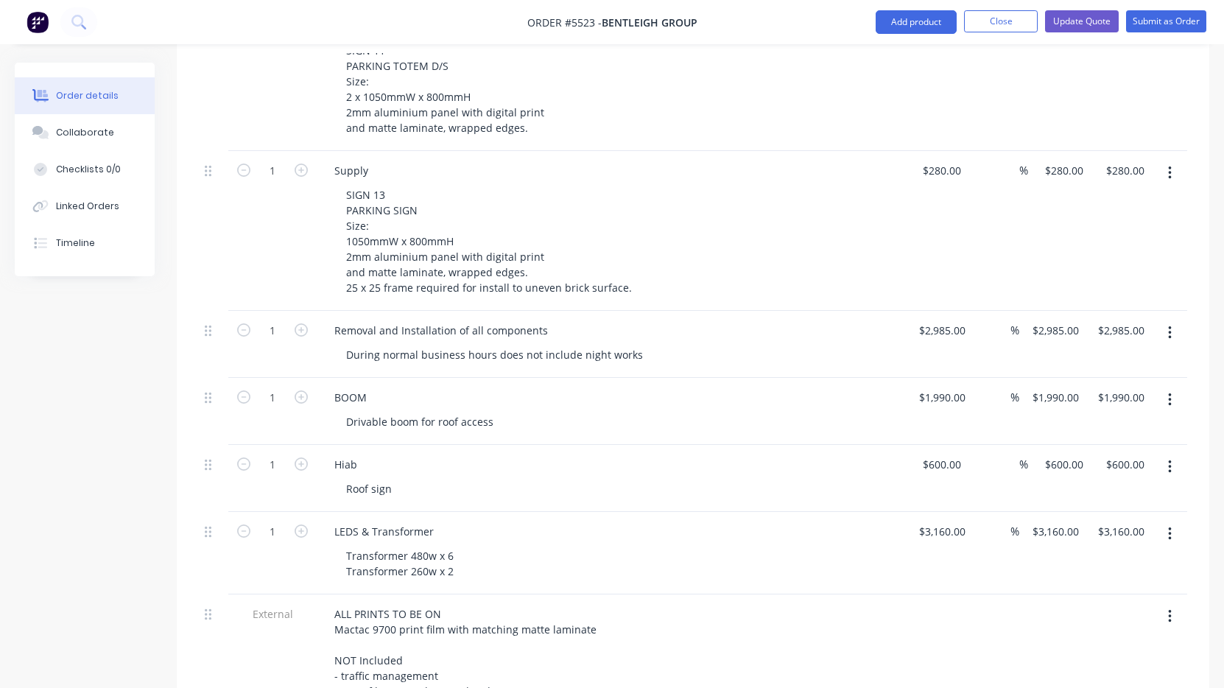
click at [651, 478] on div "Roof sign" at bounding box center [617, 488] width 566 height 21
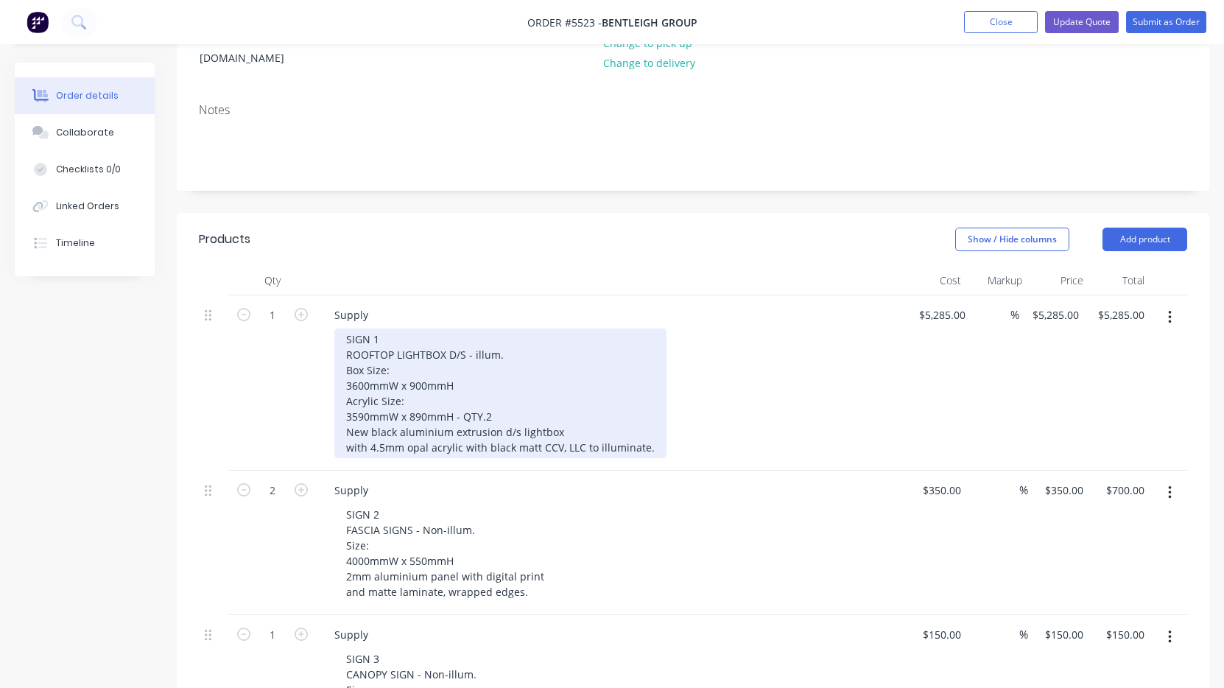
scroll to position [223, 0]
click at [500, 395] on div "SIGN 1 ROOFTOP LIGHTBOX D/S - illum. Box Size: 3600mmW x 900mmH Acrylic Size: 3…" at bounding box center [500, 390] width 332 height 130
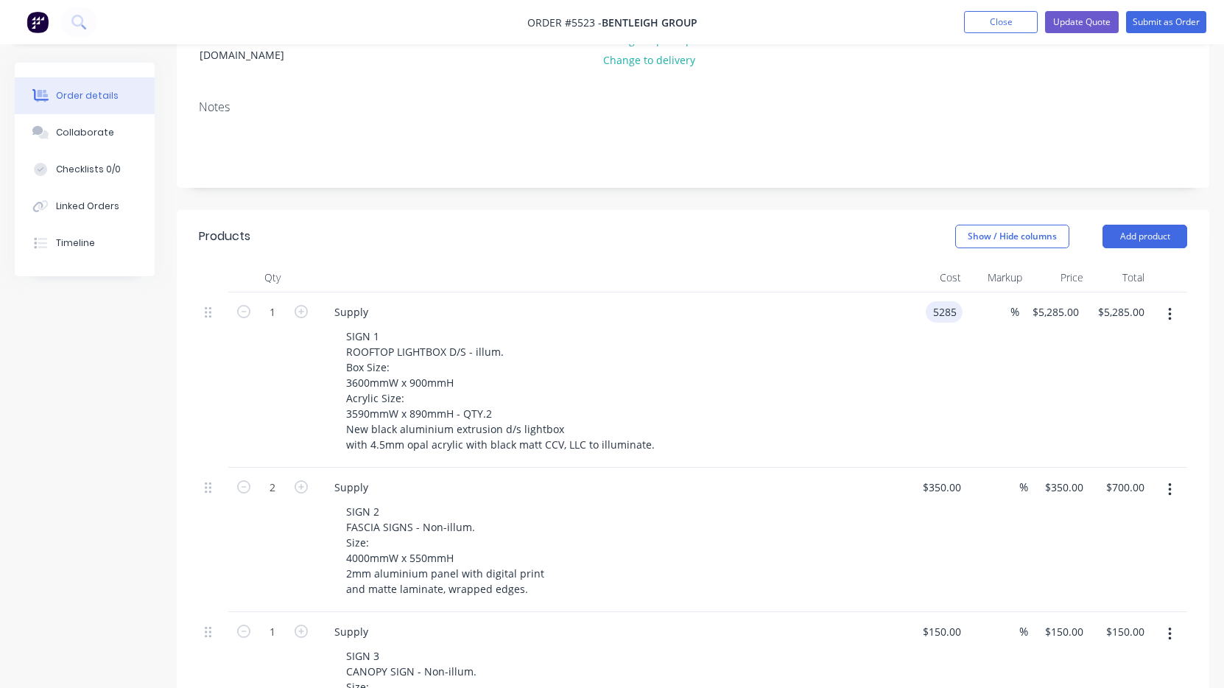
click at [940, 301] on input "5285" at bounding box center [947, 311] width 31 height 21
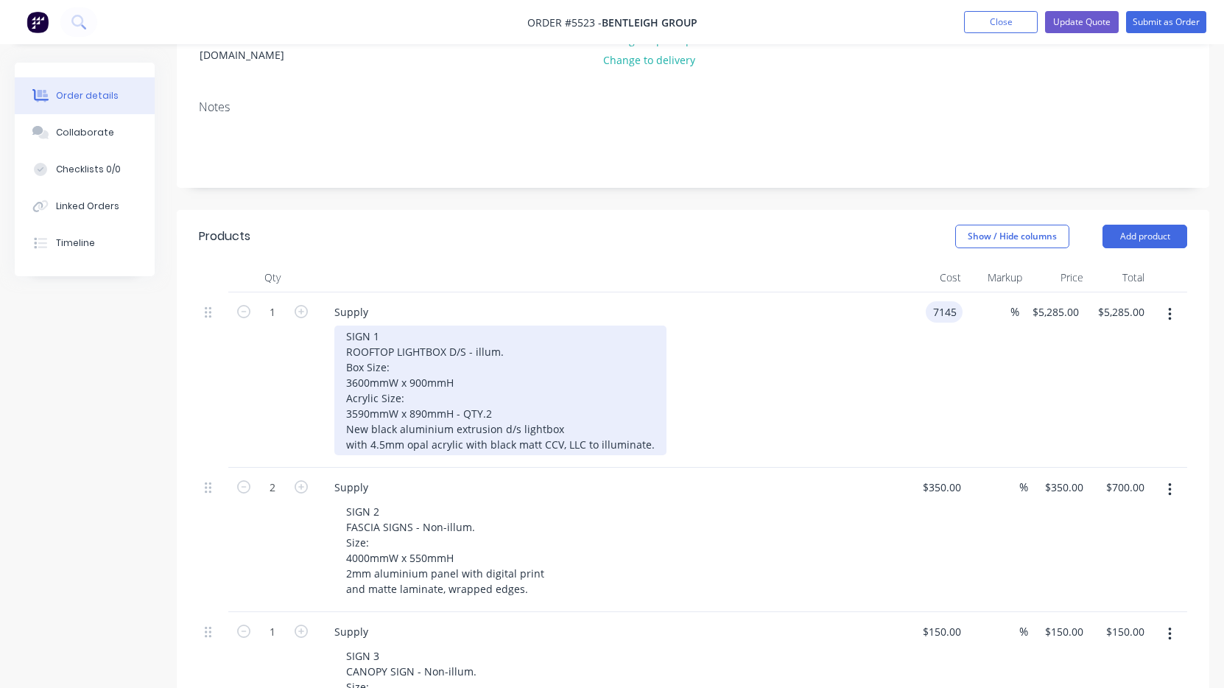
type input "$7,145.00"
click at [457, 370] on div "SIGN 1 ROOFTOP LIGHTBOX D/S - illum. Box Size: 3600mmW x 900mmH Acrylic Size: 3…" at bounding box center [500, 390] width 332 height 130
click at [482, 365] on div "SIGN 1 ROOFTOP LIGHTBOX D/S - illum. Box Size: 3600mmW x 900mmH Acrylic Size: 3…" at bounding box center [500, 390] width 332 height 130
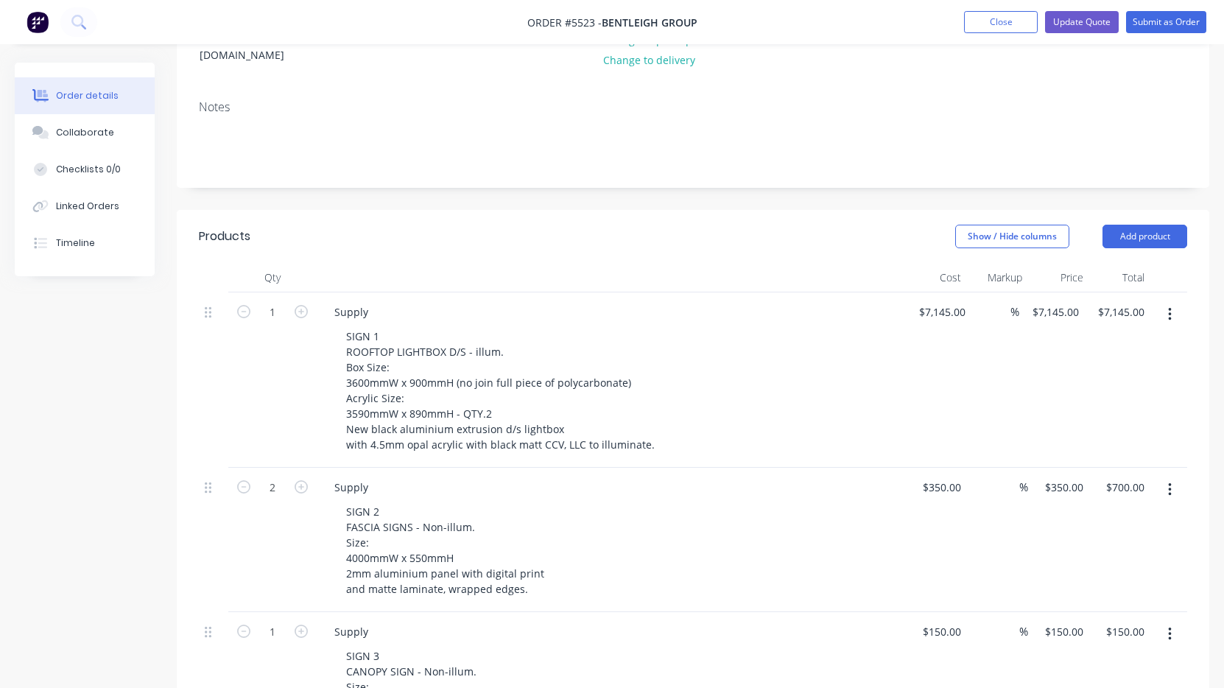
click at [641, 502] on div "SIGN 2 FASCIA SIGNS - Non-illum. Size: 4000mmW x 550mmH 2mm aluminium panel wit…" at bounding box center [617, 550] width 566 height 99
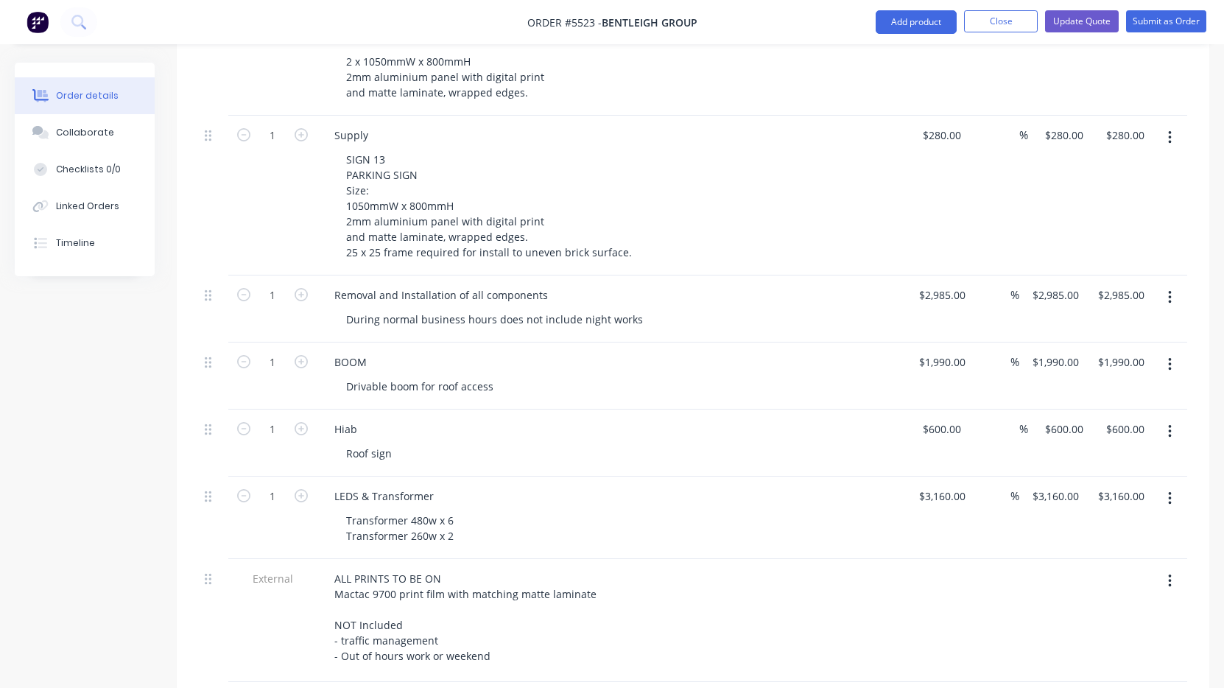
scroll to position [1770, 0]
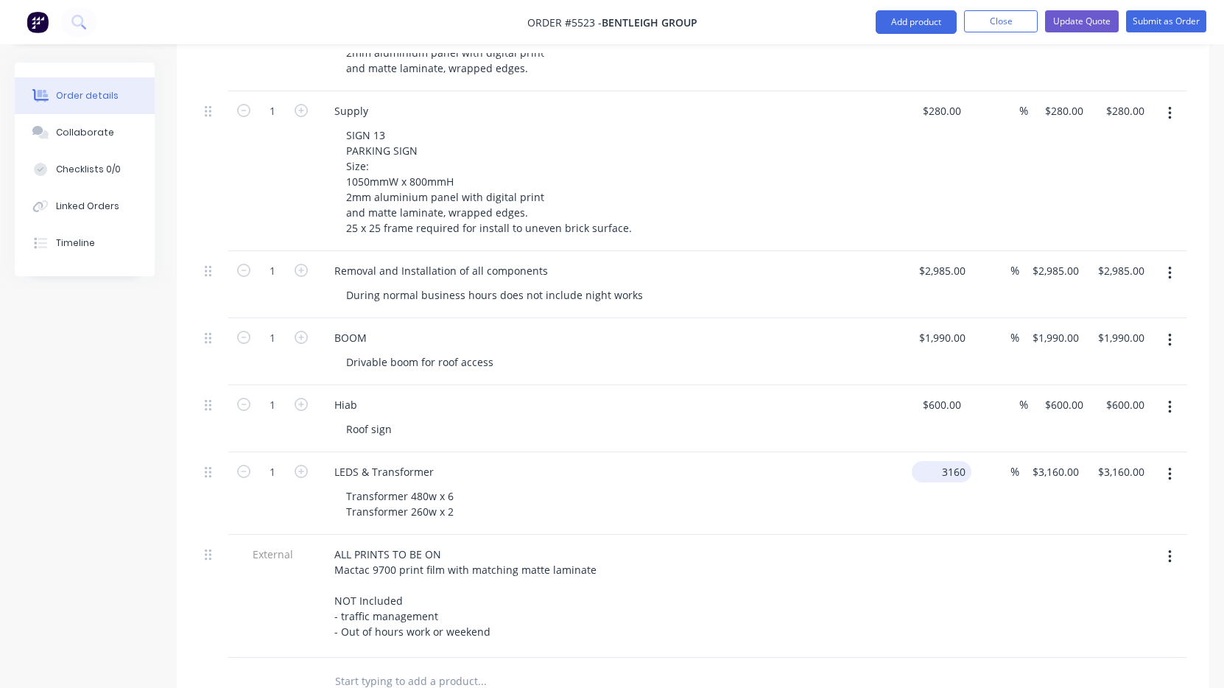
click at [956, 461] on input "3160" at bounding box center [945, 471] width 54 height 21
type input "$200.00"
click at [827, 485] on div "Transformer 480w x 6 Transformer 260w x 2" at bounding box center [617, 503] width 566 height 37
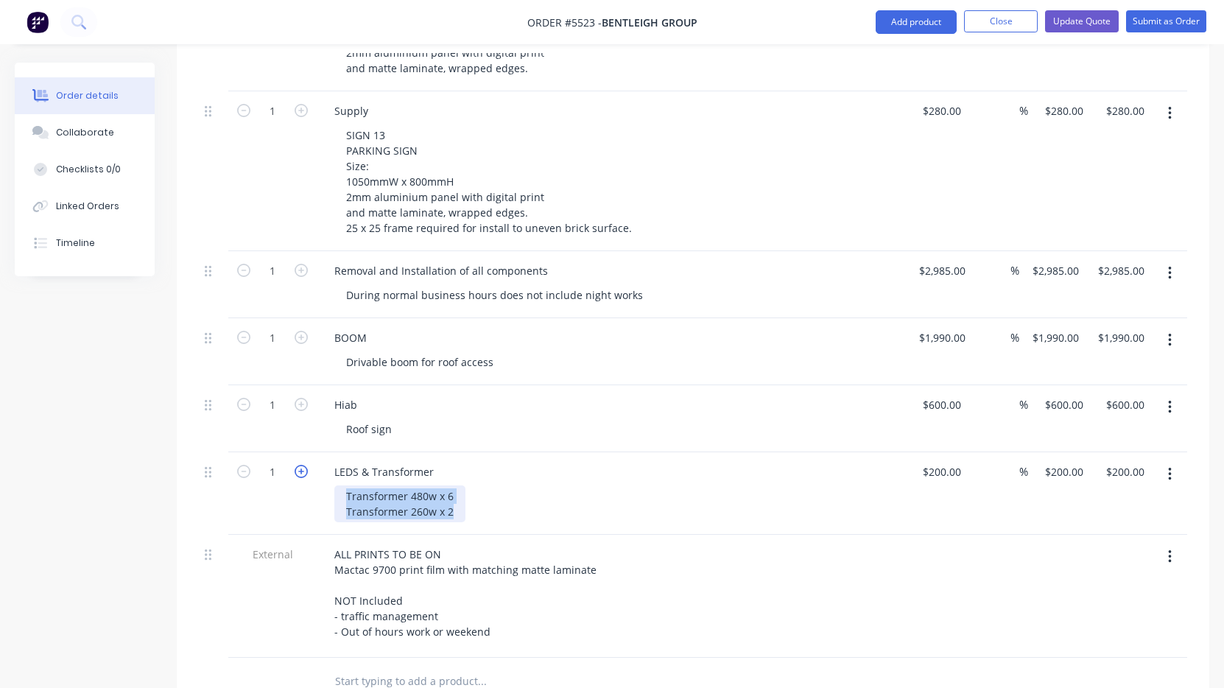
drag, startPoint x: 457, startPoint y: 487, endPoint x: 304, endPoint y: 443, distance: 159.2
click at [304, 452] on div "1 LEDS & Transformer Transformer 480w x 6 Transformer 260w x 2 $200.00 $200.00 …" at bounding box center [693, 493] width 988 height 82
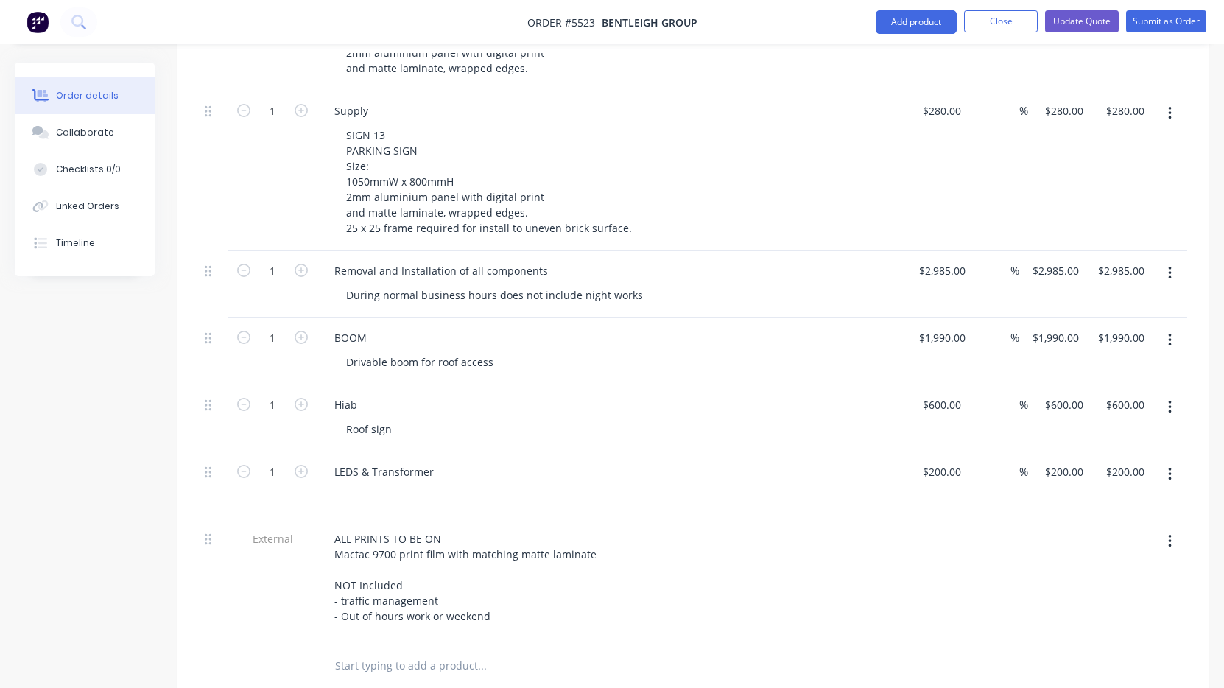
click at [560, 493] on div "LEDS & Transformer" at bounding box center [611, 485] width 589 height 67
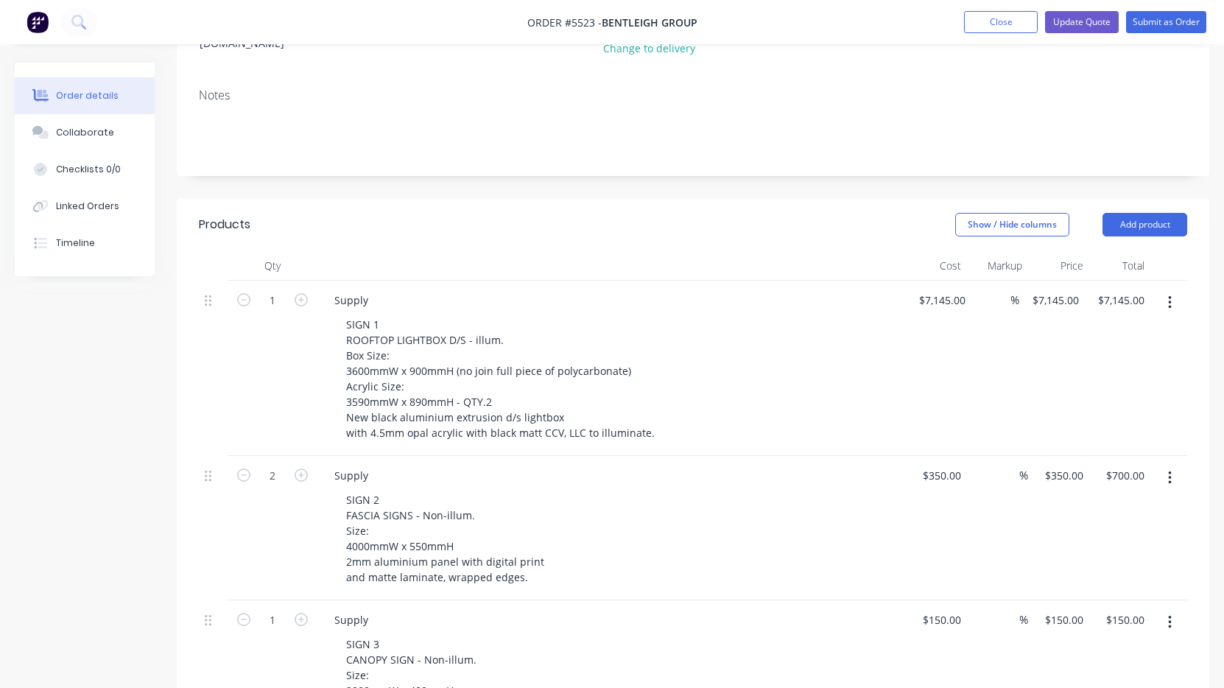
scroll to position [199, 0]
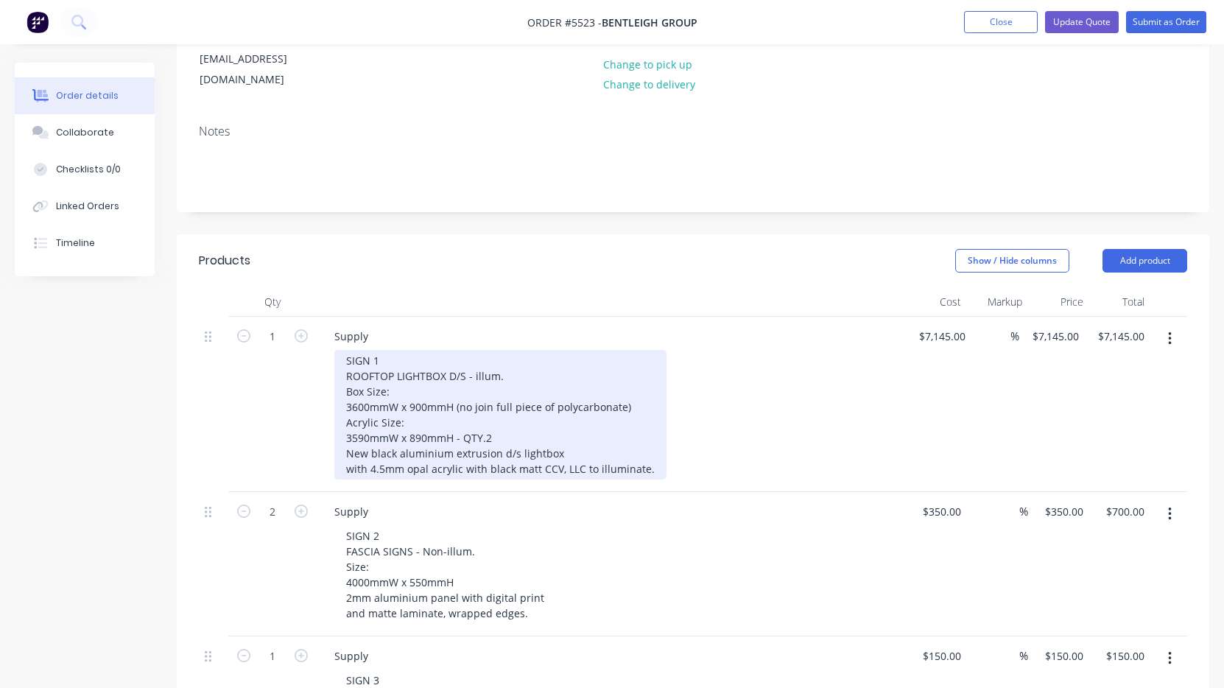
click at [580, 454] on div "SIGN 1 ROOFTOP LIGHTBOX D/S - illum. Box Size: 3600mmW x 900mmH (no join full p…" at bounding box center [500, 415] width 332 height 130
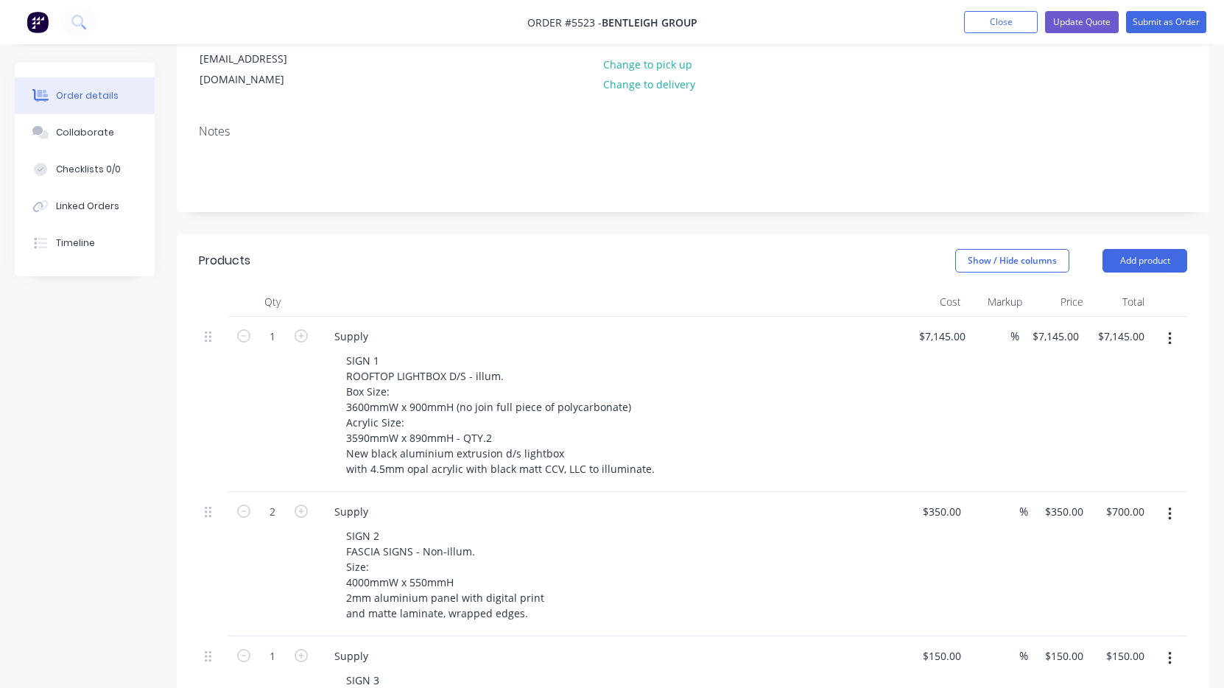
click at [737, 434] on div "SIGN 1 ROOFTOP LIGHTBOX D/S - illum. Box Size: 3600mmW x 900mmH (no join full p…" at bounding box center [617, 415] width 566 height 130
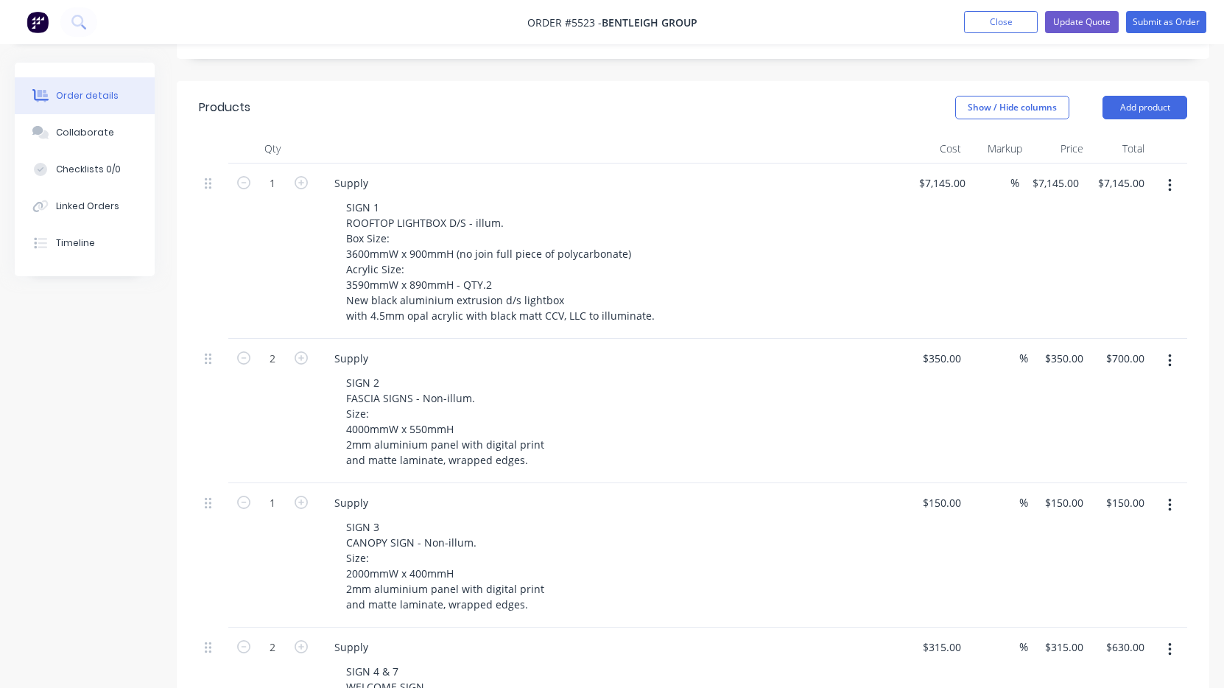
scroll to position [376, 0]
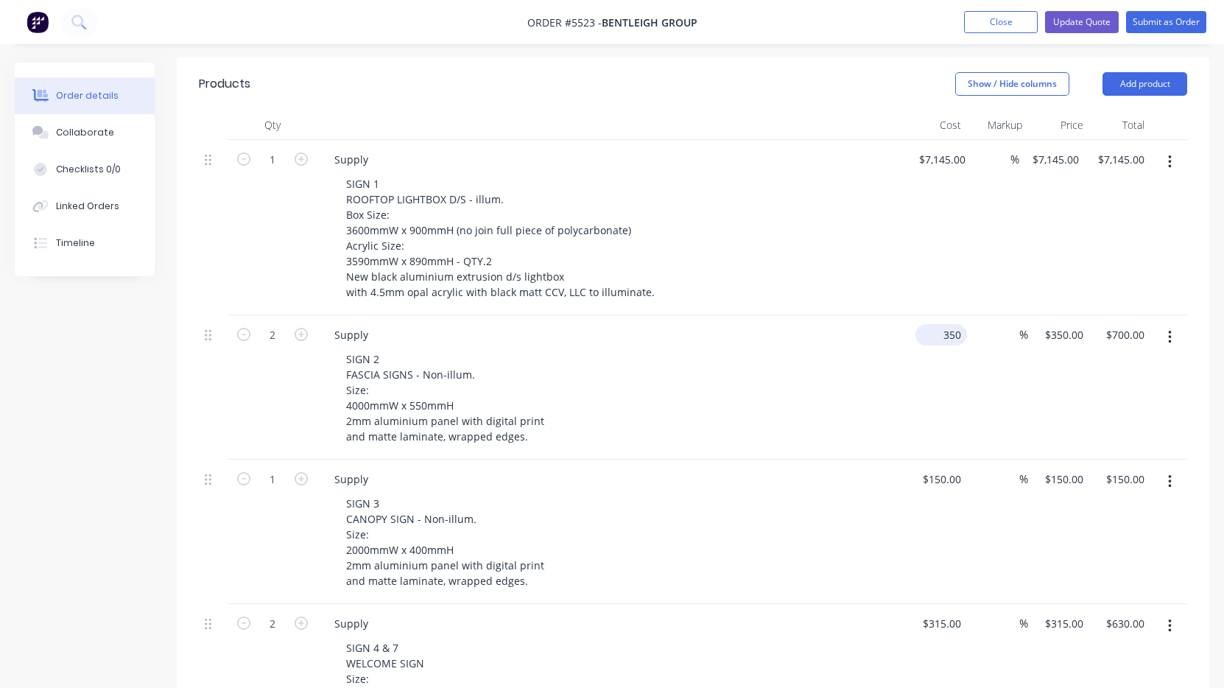
click at [943, 324] on input "350" at bounding box center [944, 334] width 46 height 21
type input "$280.00"
type input "$560.00"
click at [848, 392] on div "SIGN 2 FASCIA SIGNS - Non-illum. Size: 4000mmW x 550mmH 2mm aluminium panel wit…" at bounding box center [617, 397] width 566 height 99
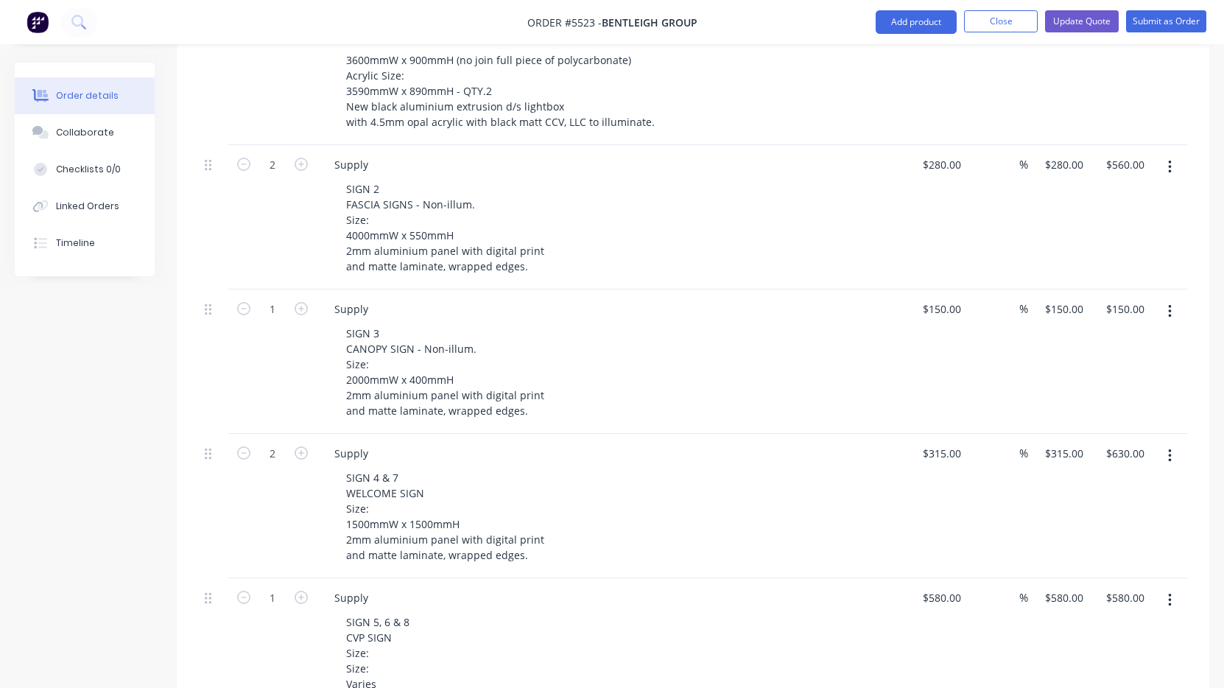
scroll to position [547, 0]
click at [939, 297] on div "150 150" at bounding box center [951, 307] width 31 height 21
type input "$150.00"
click at [827, 390] on div "SIGN 3 CANOPY SIGN - Non-illum. Size: 2000mmW x 400mmH 2mm aluminium panel with…" at bounding box center [617, 370] width 566 height 99
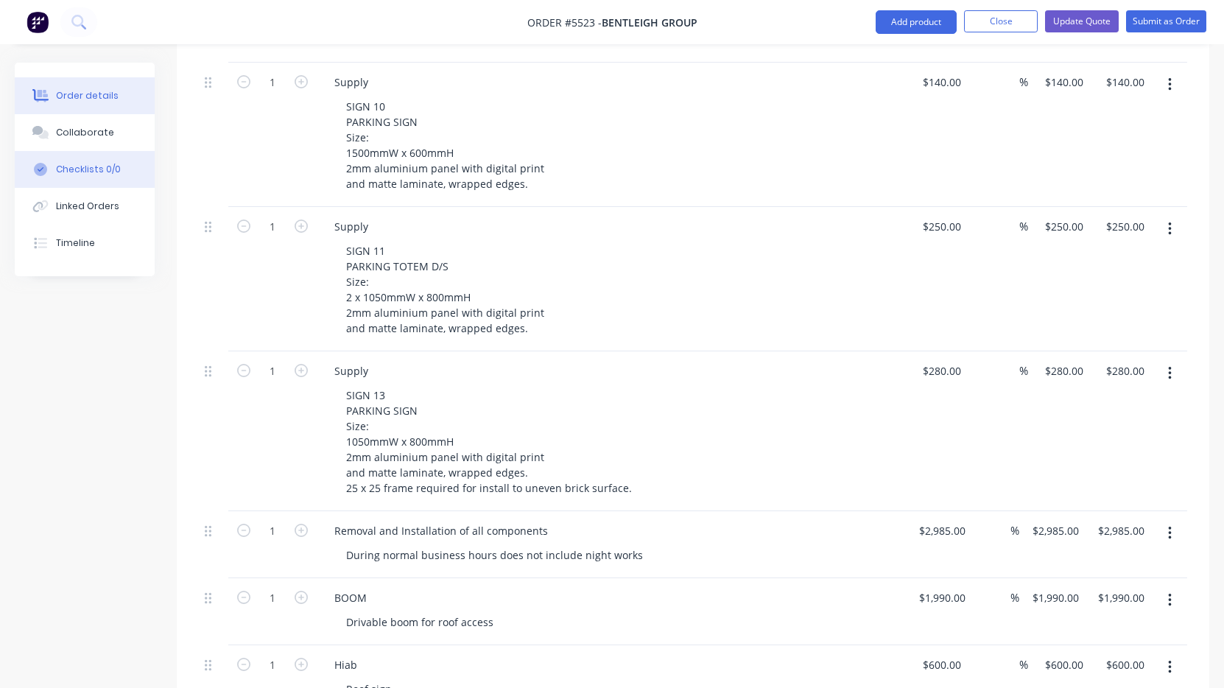
scroll to position [1509, 0]
click at [936, 361] on div "280 $280.00" at bounding box center [941, 371] width 52 height 21
type input "$350.00"
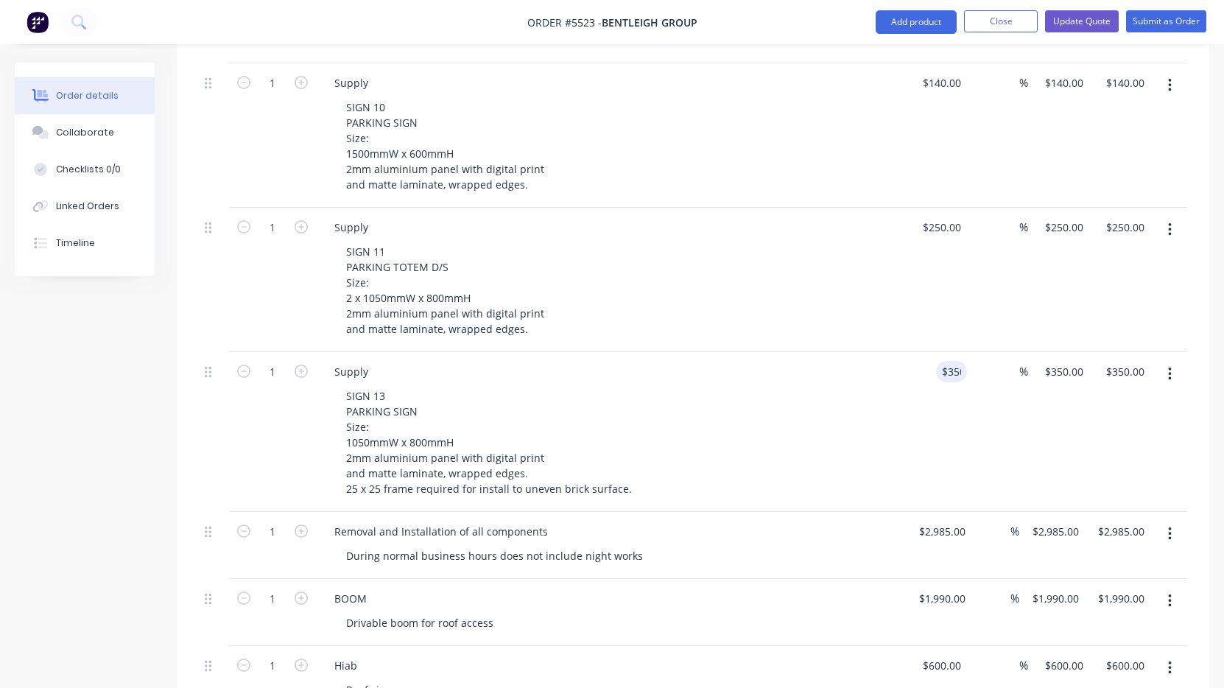
click at [803, 389] on div "SIGN 13 PARKING SIGN Size: 1050mmW x 800mmH 2mm aluminium panel with digital pr…" at bounding box center [617, 442] width 566 height 114
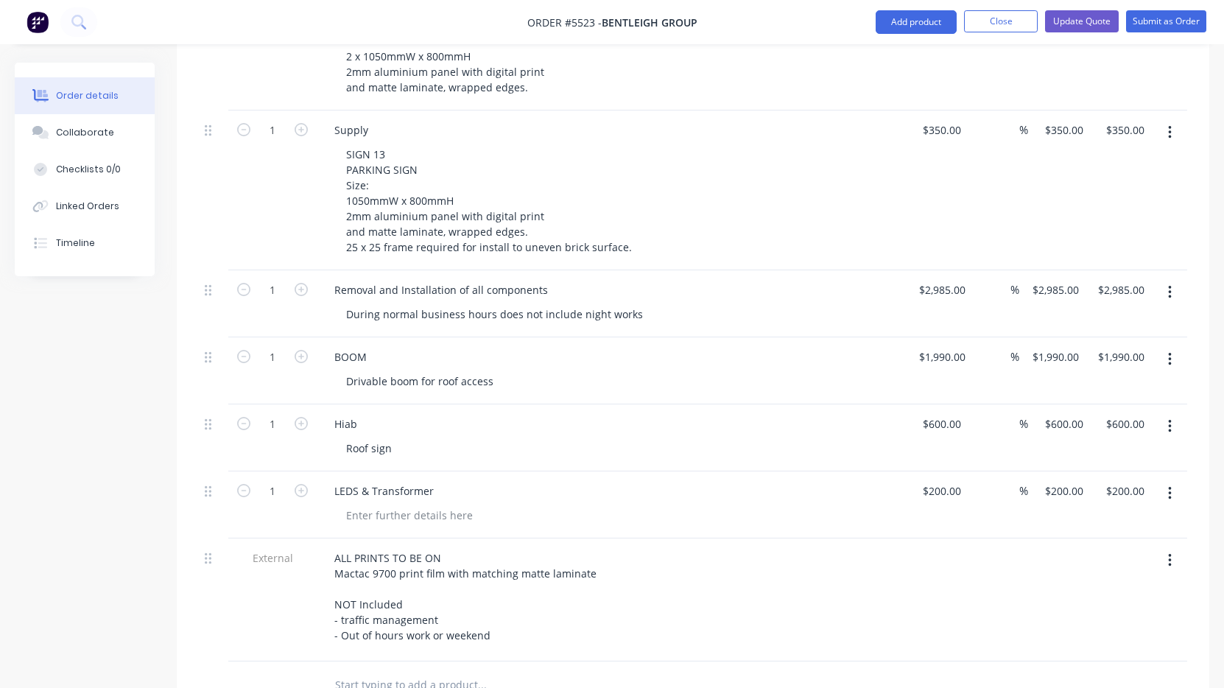
scroll to position [1750, 0]
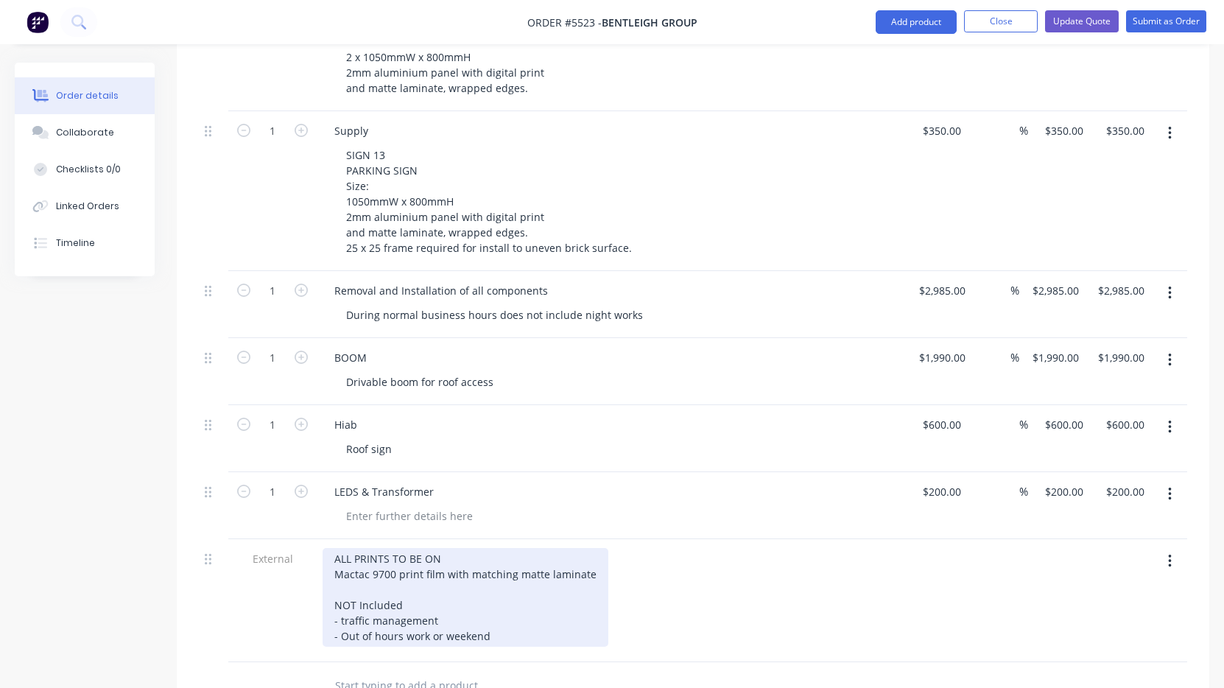
click at [591, 555] on div "ALL PRINTS TO BE ON Mactac 9700 print film with matching matte laminate NOT Inc…" at bounding box center [466, 597] width 286 height 99
drag, startPoint x: 463, startPoint y: 552, endPoint x: 303, endPoint y: 553, distance: 159.8
click at [303, 553] on div "External ALL PRINTS TO BE ON Mactac 9700 print film with matching matte laminat…" at bounding box center [693, 600] width 988 height 123
paste div
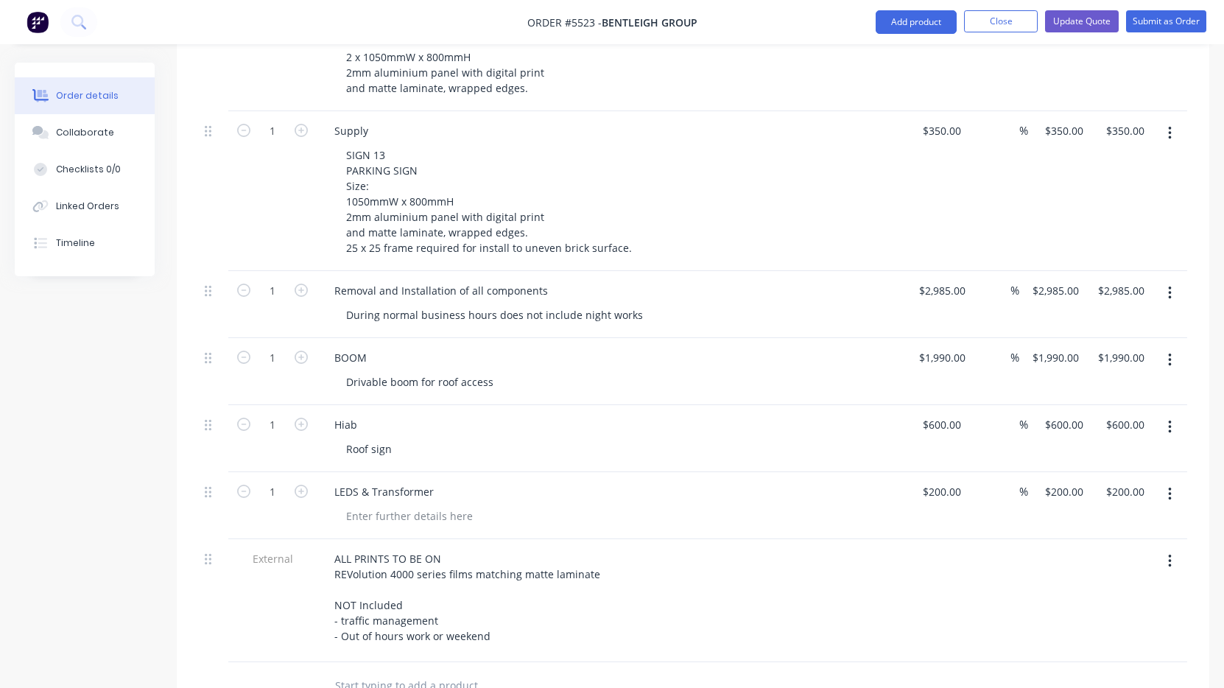
click at [717, 595] on div "ALL PRINTS TO BE ON REVolution 4000 series films matching matte laminate NOT In…" at bounding box center [611, 597] width 577 height 99
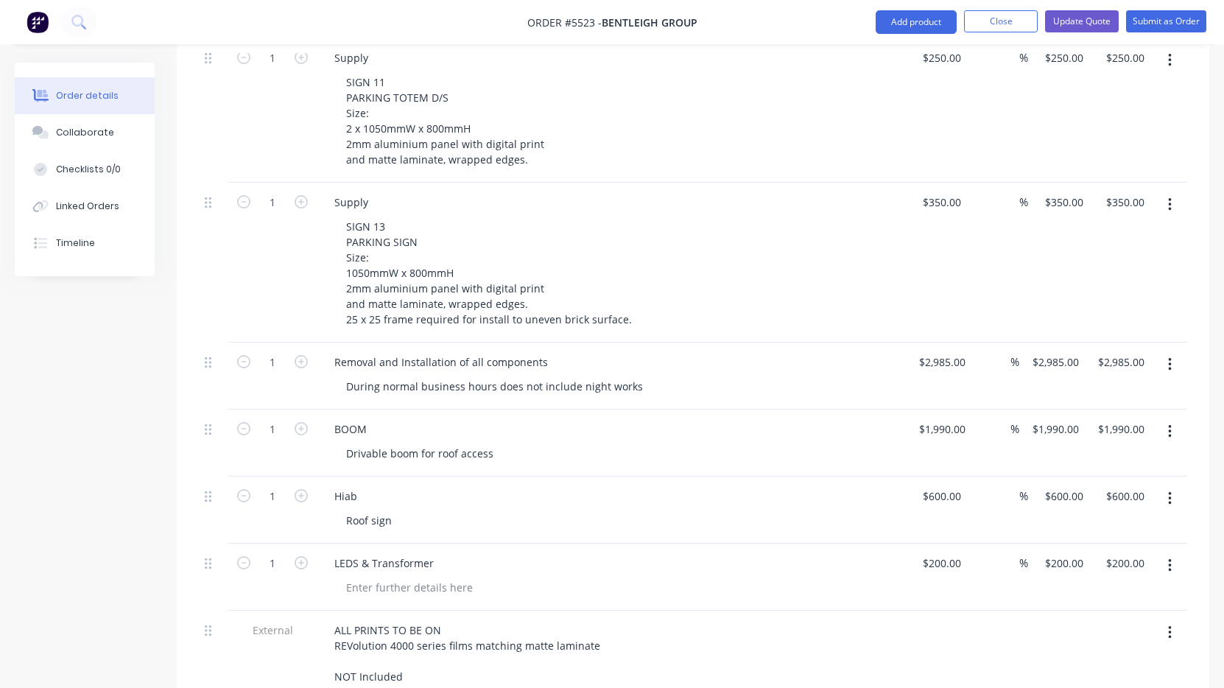
scroll to position [1682, 0]
click at [939, 348] on input "2985" at bounding box center [945, 358] width 54 height 21
type input "$3,875.00"
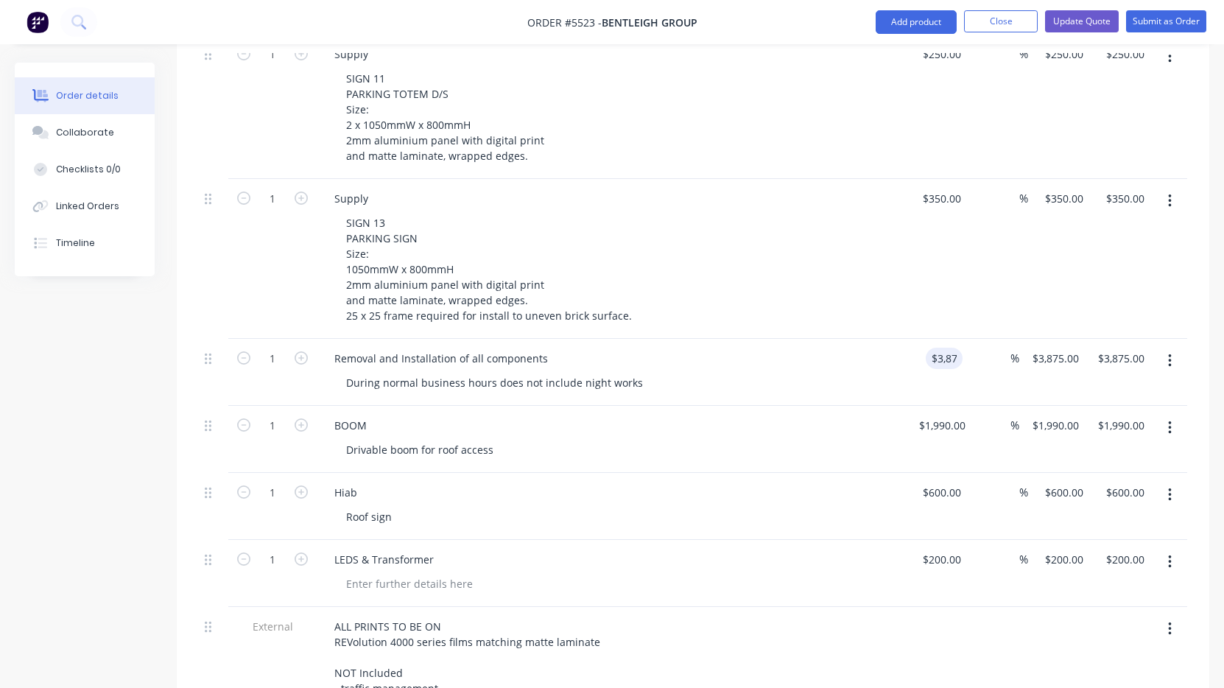
click at [836, 372] on div "During normal business hours does not include night works" at bounding box center [617, 382] width 566 height 21
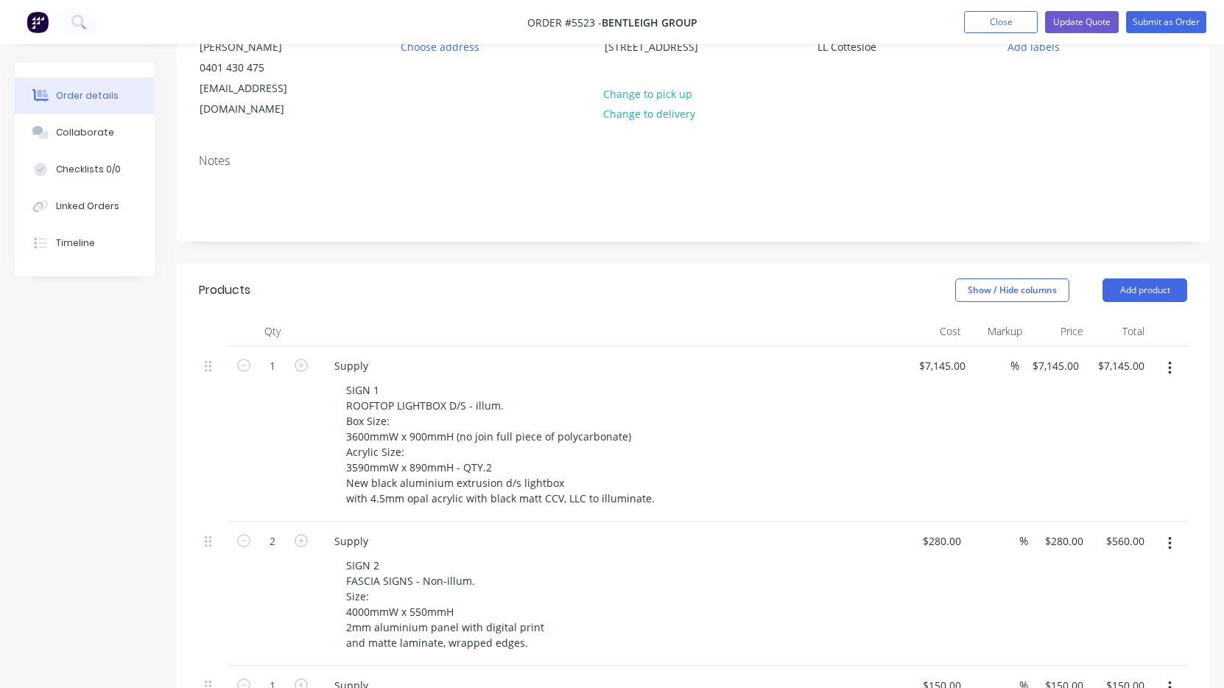
scroll to position [175, 0]
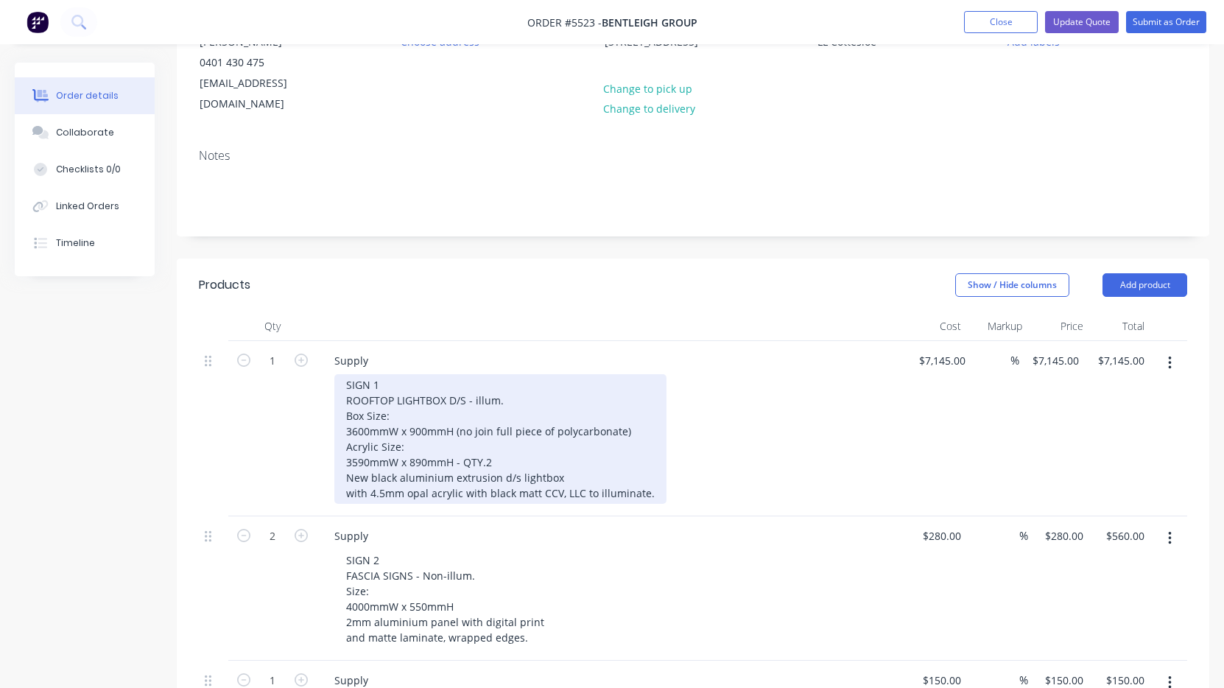
click at [648, 471] on div "SIGN 1 ROOFTOP LIGHTBOX D/S - illum. Box Size: 3600mmW x 900mmH (no join full p…" at bounding box center [500, 439] width 332 height 130
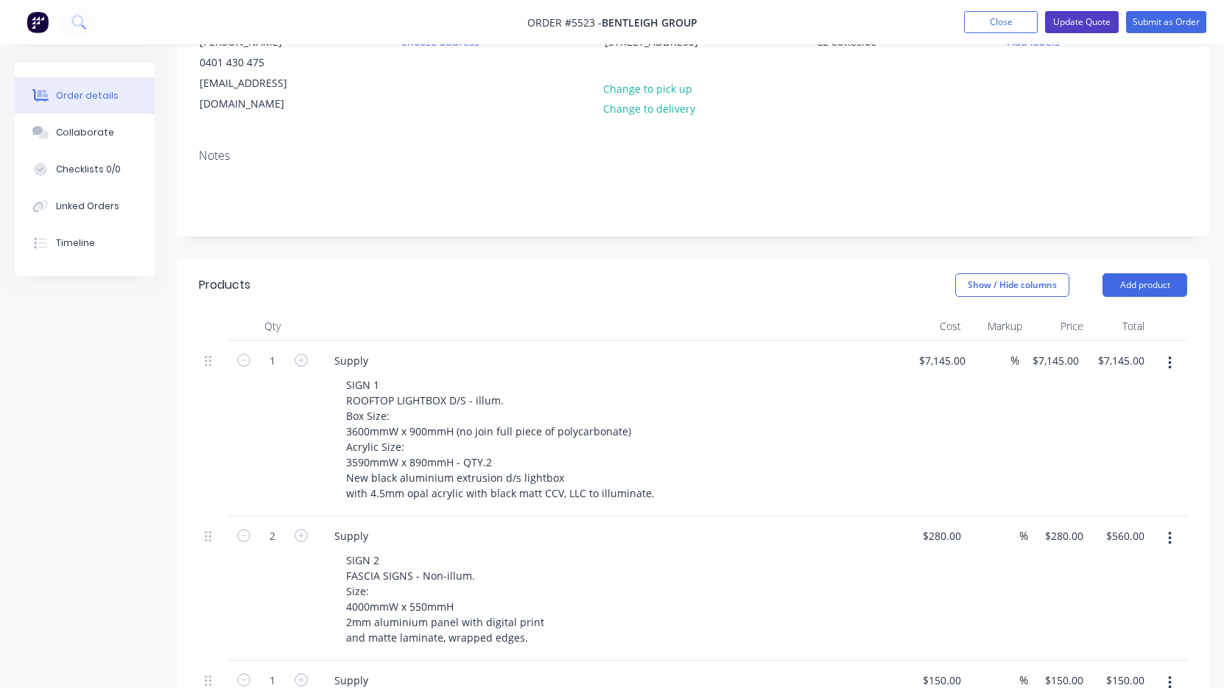
click at [1087, 27] on button "Update Quote" at bounding box center [1082, 22] width 74 height 22
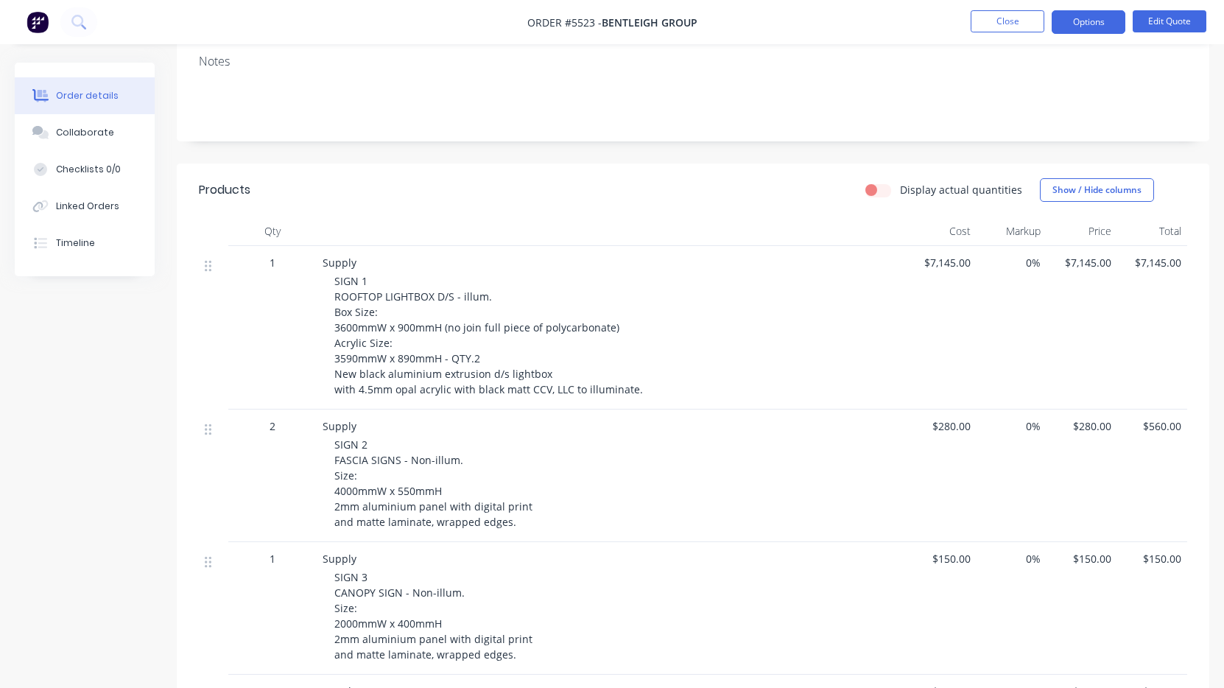
scroll to position [19, 0]
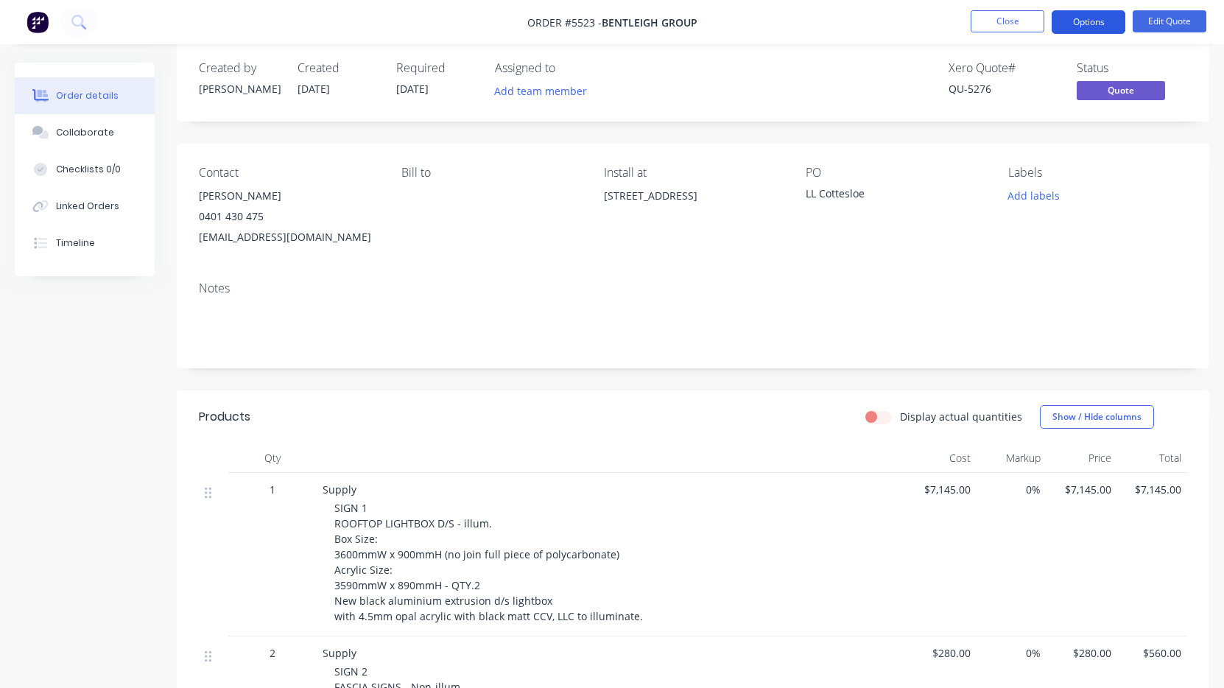
click at [1099, 18] on button "Options" at bounding box center [1089, 22] width 74 height 24
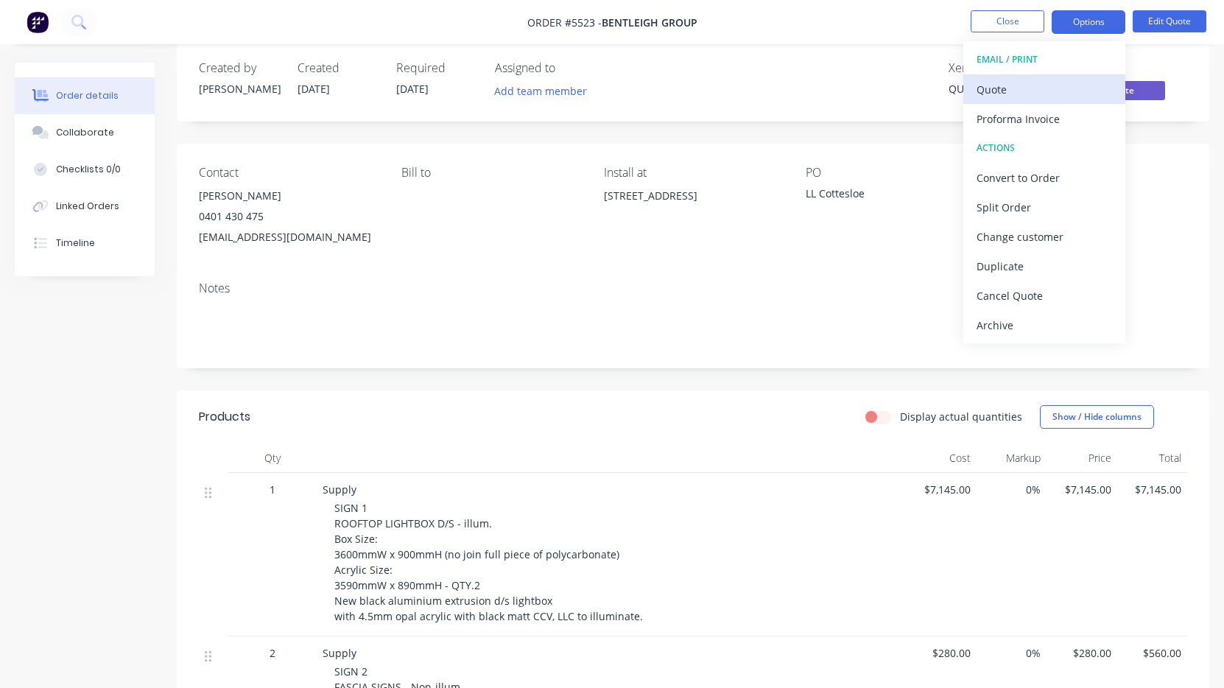
click at [1057, 98] on div "Quote" at bounding box center [1043, 89] width 135 height 21
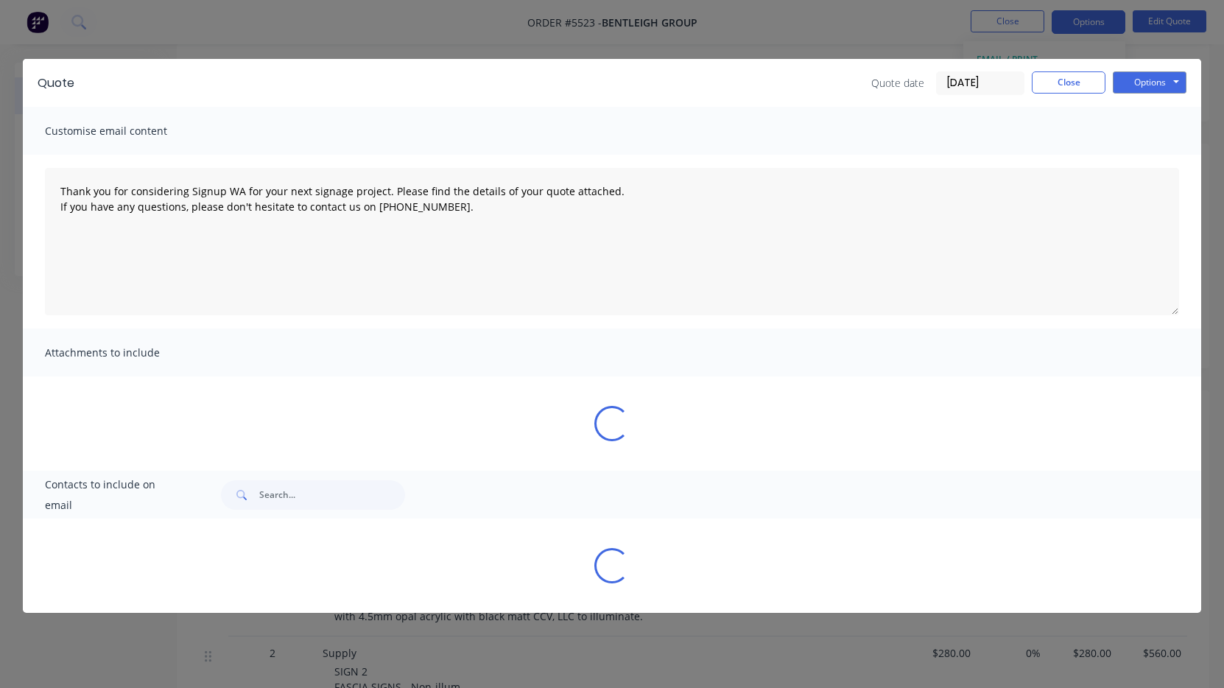
type textarea "Thank you for considering Signup WA for your next signage project. Please find …"
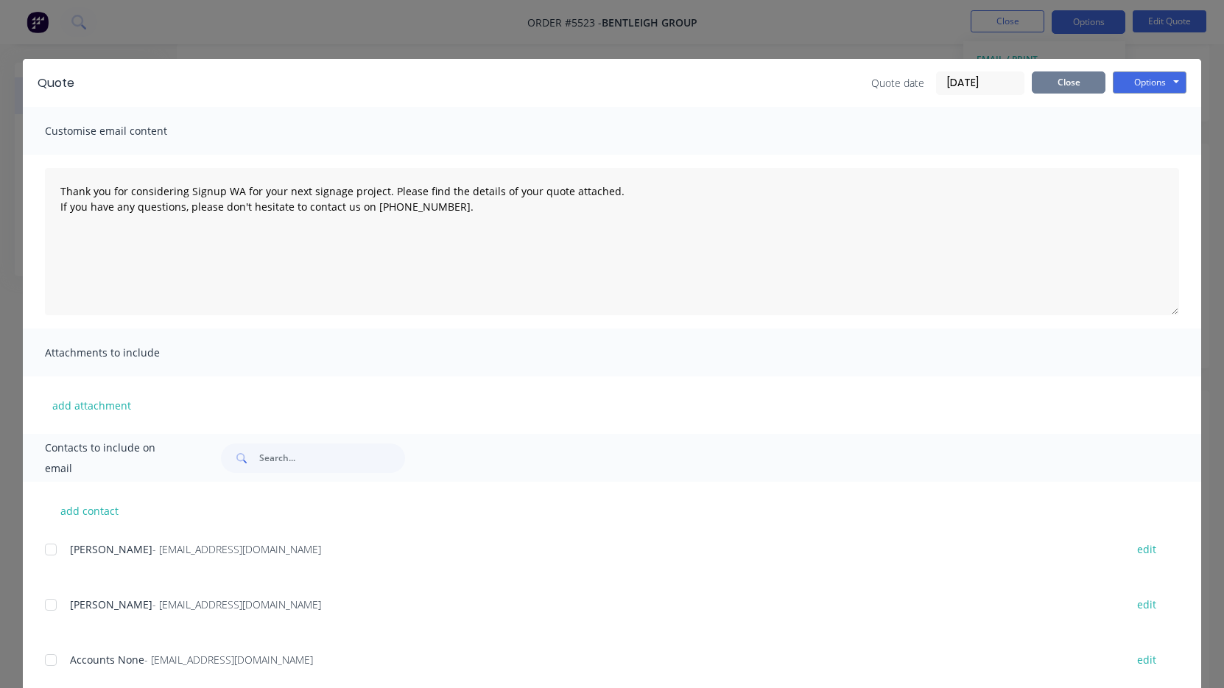
click at [1077, 85] on button "Close" at bounding box center [1069, 82] width 74 height 22
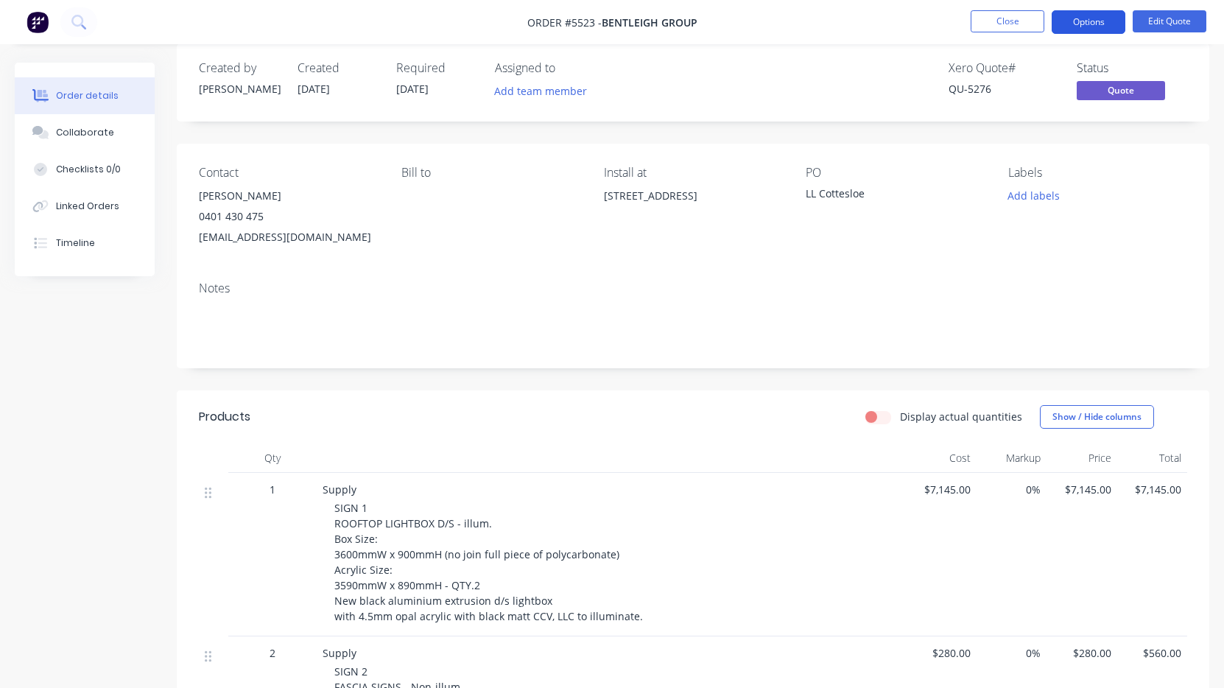
click at [1094, 28] on button "Options" at bounding box center [1089, 22] width 74 height 24
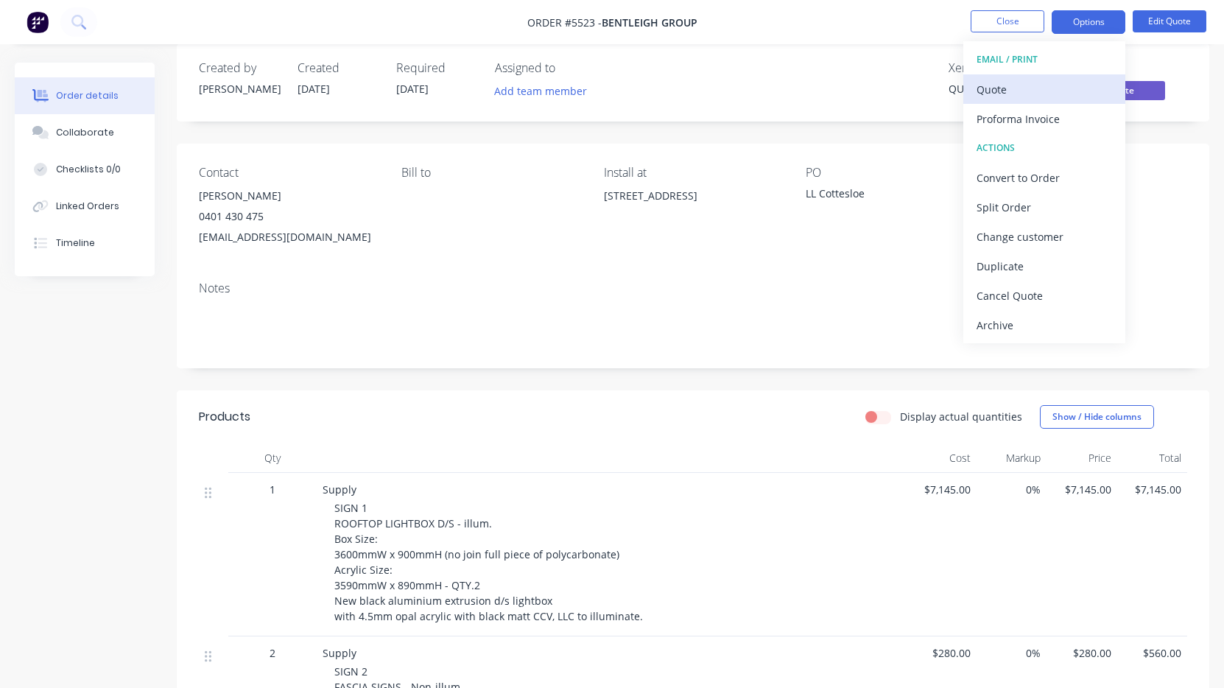
click at [1067, 96] on div "Quote" at bounding box center [1043, 89] width 135 height 21
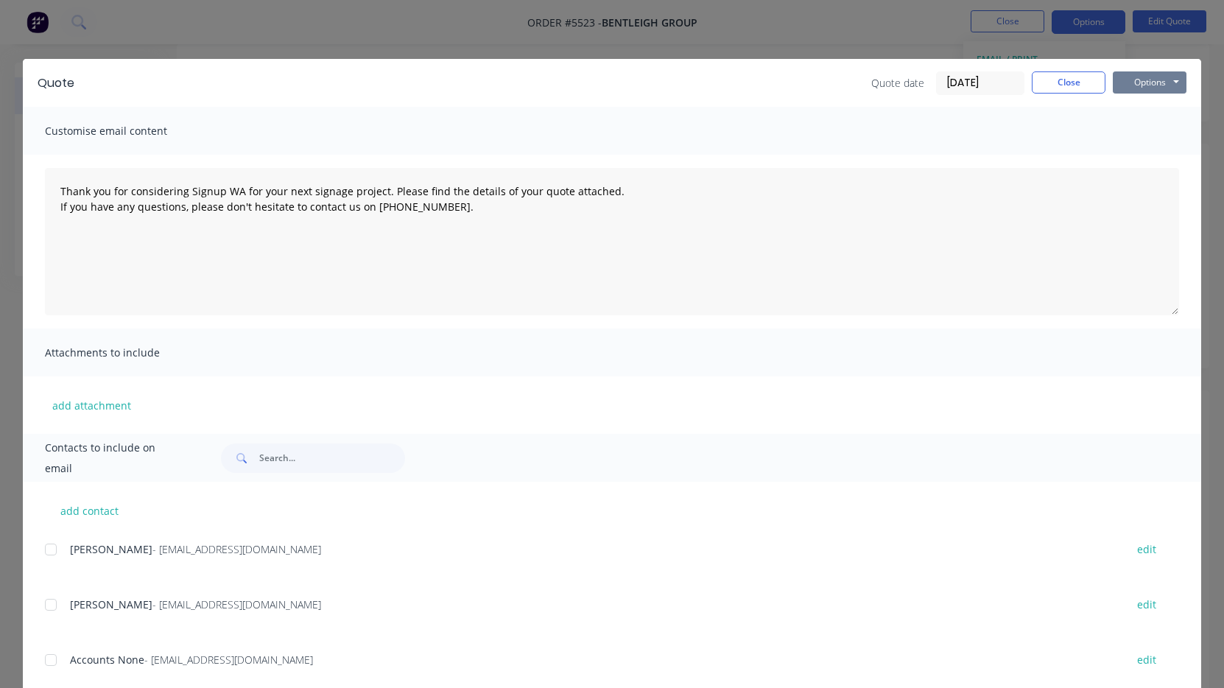
click at [1137, 81] on button "Options" at bounding box center [1150, 82] width 74 height 22
click at [1138, 122] on button "Print" at bounding box center [1160, 133] width 94 height 24
type textarea "Thank you for considering Signup WA for your next signage project. Please find …"
